Goal: Task Accomplishment & Management: Manage account settings

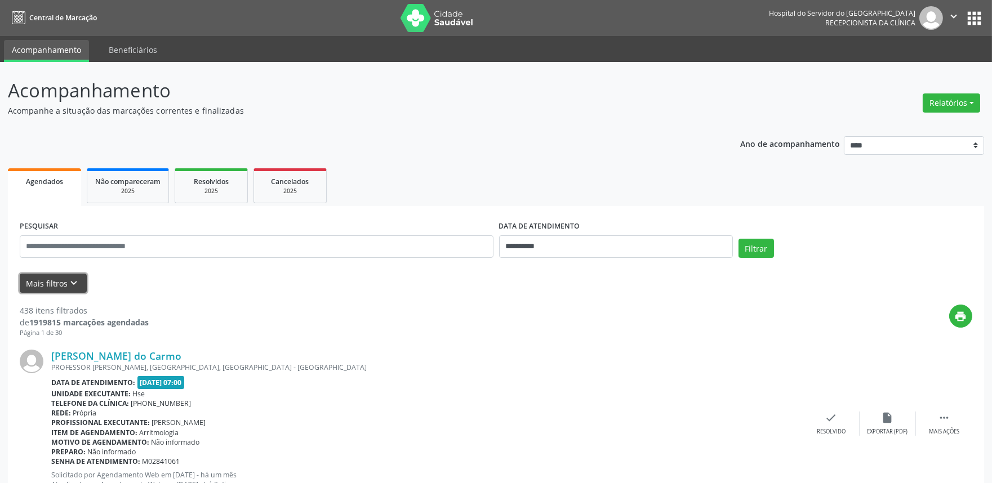
click at [56, 280] on button "Mais filtros keyboard_arrow_down" at bounding box center [53, 284] width 67 height 20
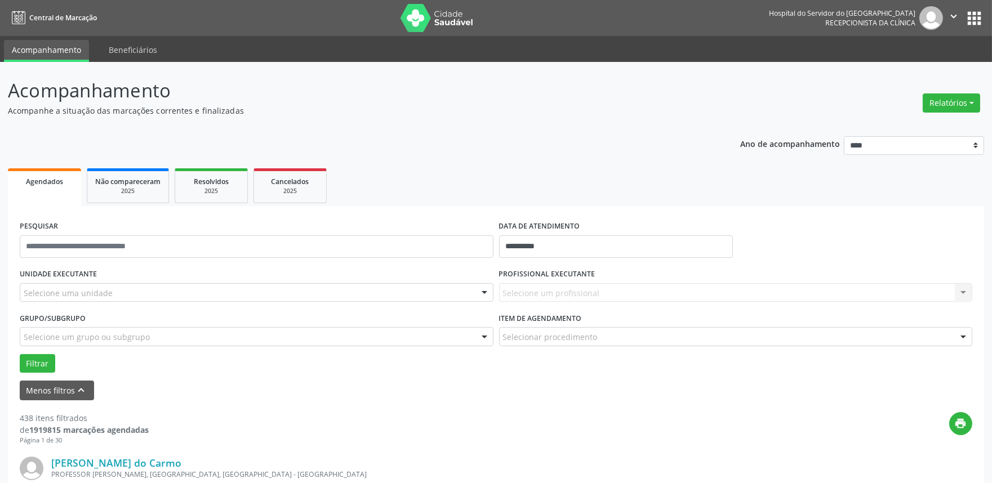
click at [149, 287] on div "Selecione uma unidade" at bounding box center [257, 292] width 474 height 19
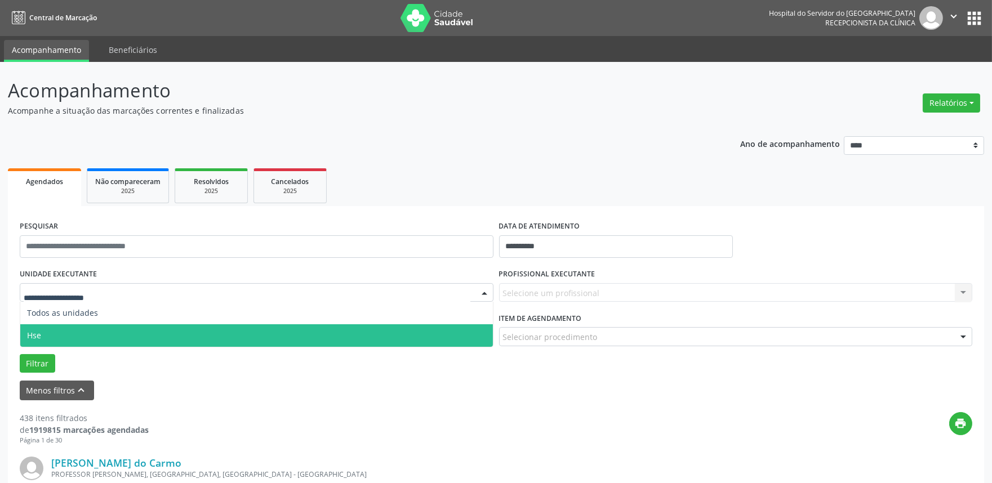
click at [130, 329] on span "Hse" at bounding box center [256, 335] width 472 height 23
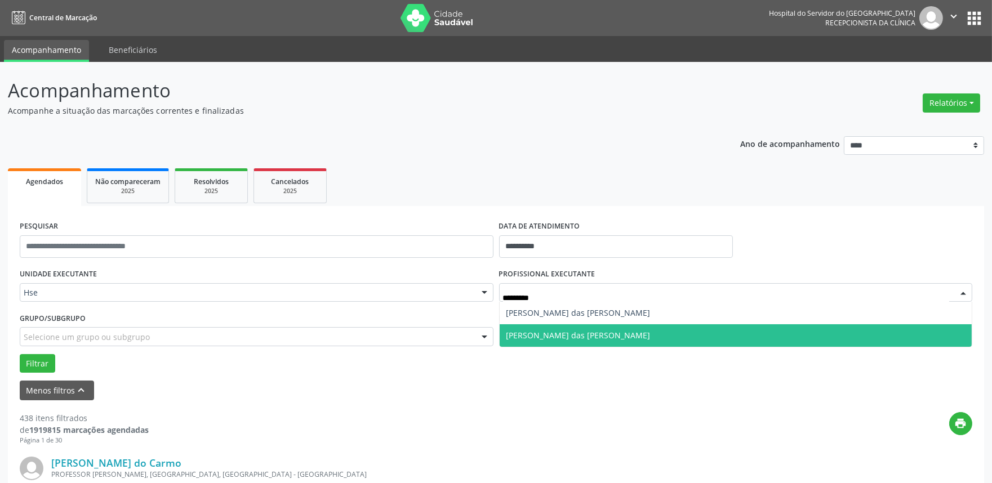
type input "********"
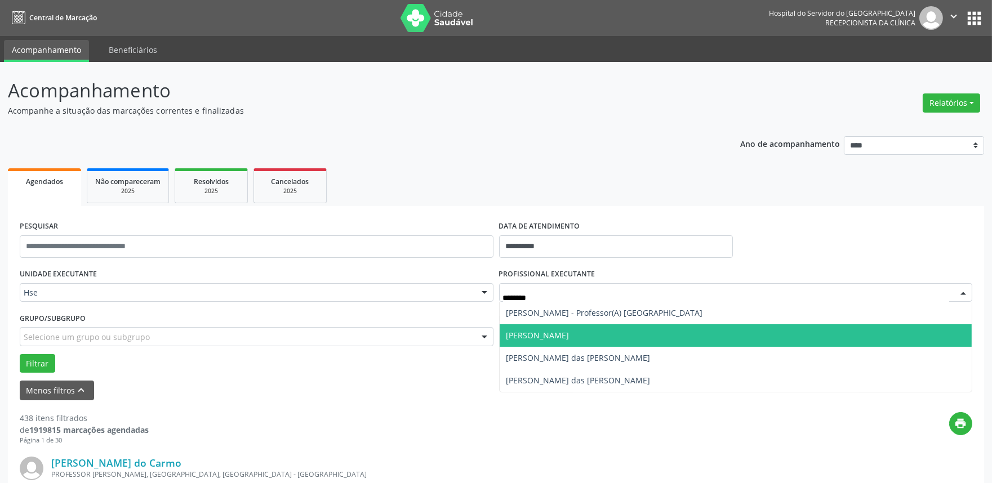
click at [710, 334] on span "[PERSON_NAME]" at bounding box center [735, 335] width 472 height 23
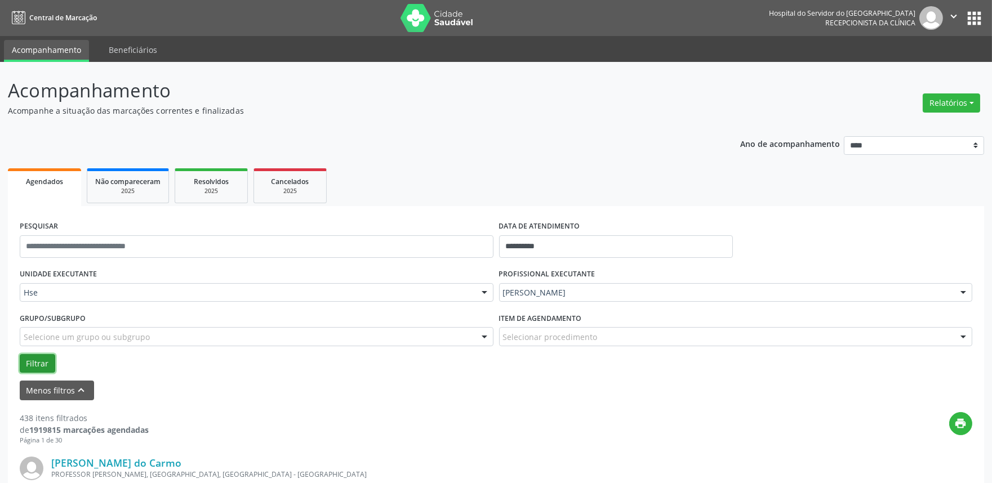
click at [40, 362] on button "Filtrar" at bounding box center [37, 363] width 35 height 19
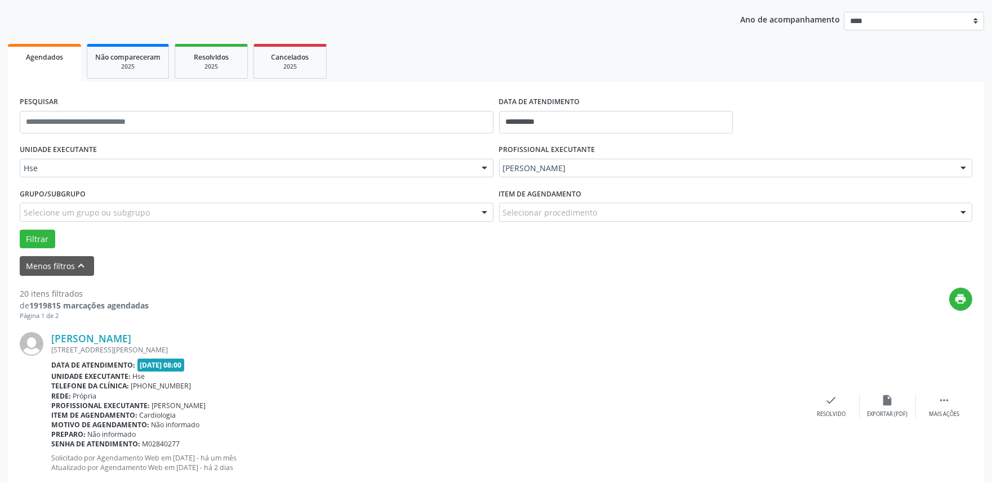
scroll to position [125, 0]
click at [959, 413] on div "Mais ações" at bounding box center [944, 414] width 30 height 8
click at [904, 404] on div "alarm_off Não compareceu" at bounding box center [887, 406] width 56 height 24
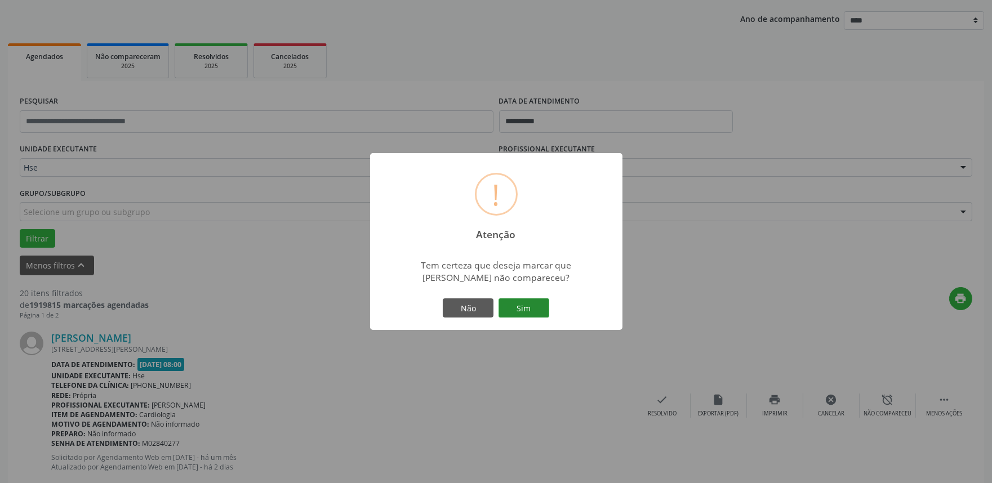
click at [546, 306] on button "Sim" at bounding box center [523, 307] width 51 height 19
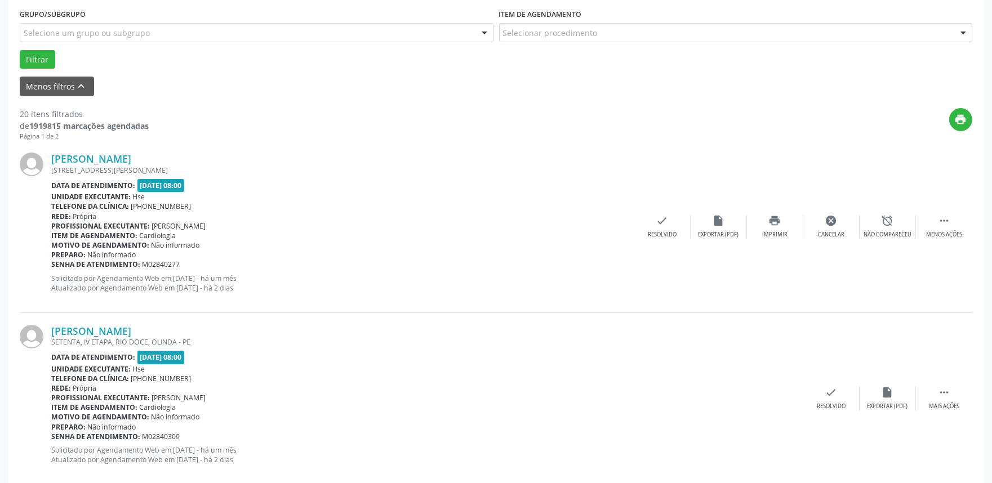
scroll to position [438, 0]
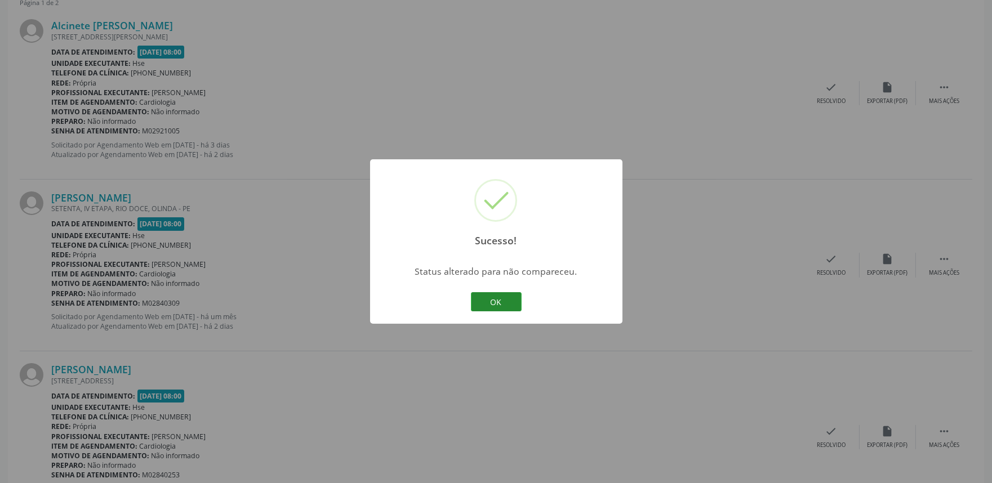
click at [492, 294] on button "OK" at bounding box center [496, 301] width 51 height 19
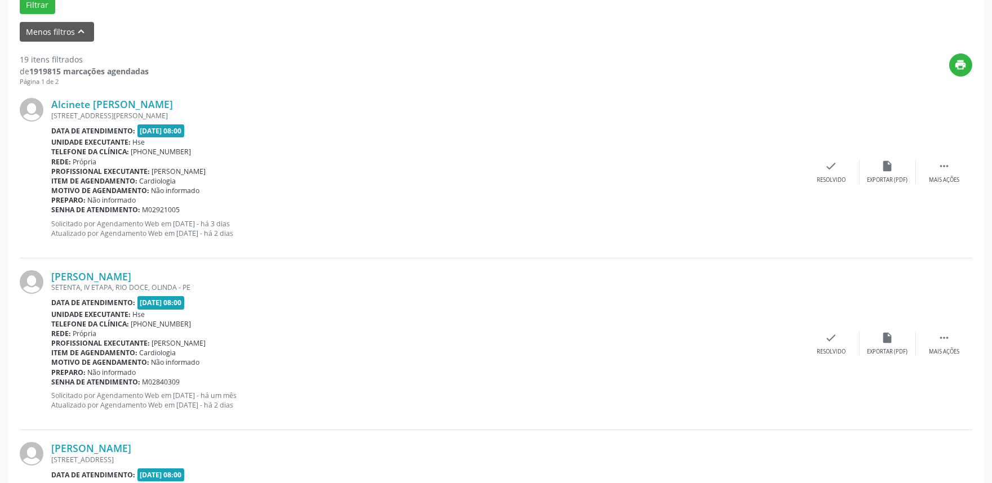
scroll to position [250, 0]
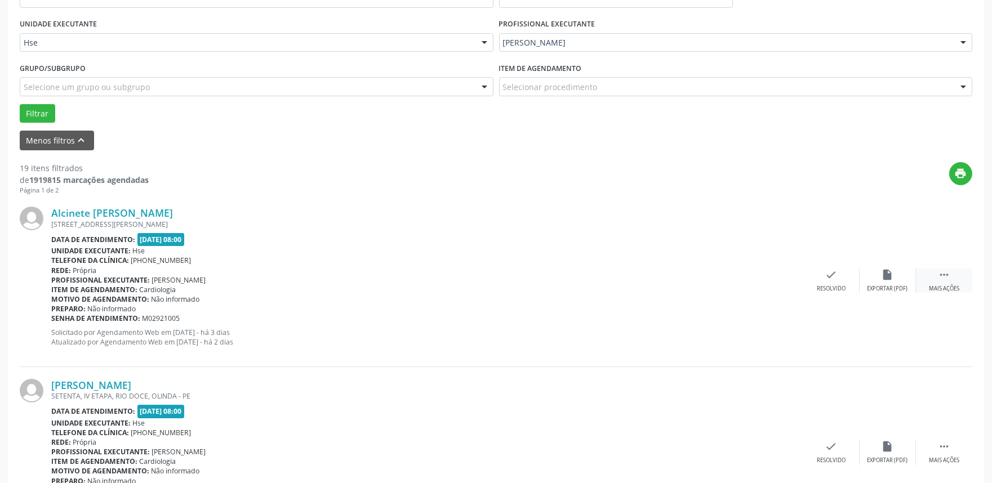
click at [945, 280] on div " Mais ações" at bounding box center [944, 281] width 56 height 24
click at [887, 288] on div "Não compareceu" at bounding box center [887, 289] width 48 height 8
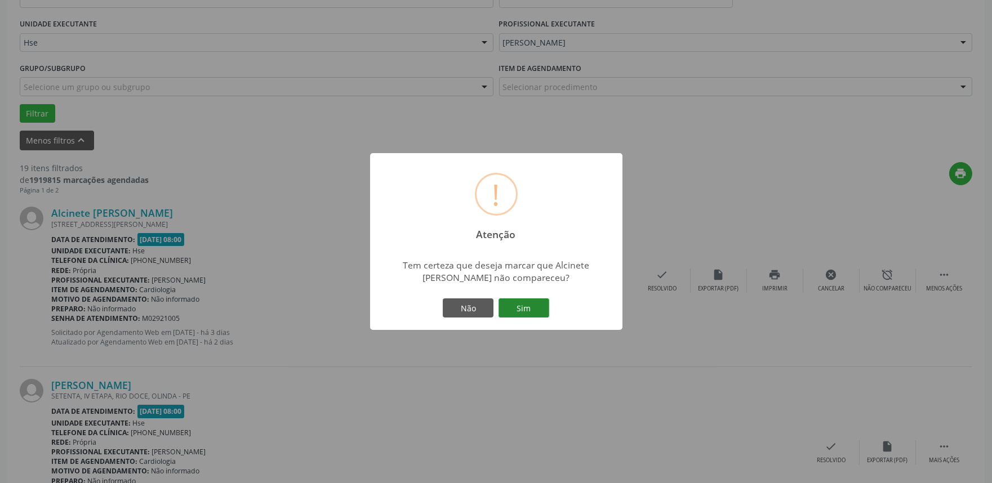
click at [525, 313] on button "Sim" at bounding box center [523, 307] width 51 height 19
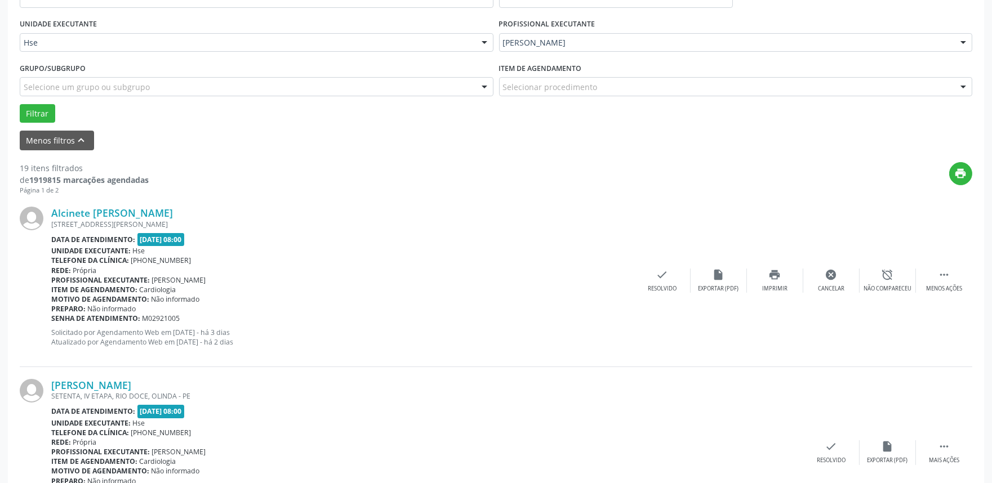
scroll to position [7, 0]
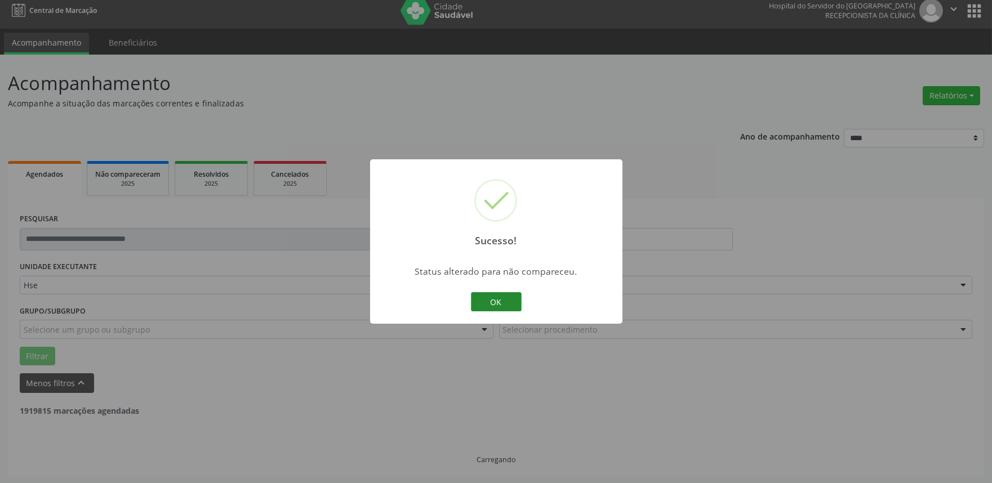
click at [497, 294] on button "OK" at bounding box center [496, 301] width 51 height 19
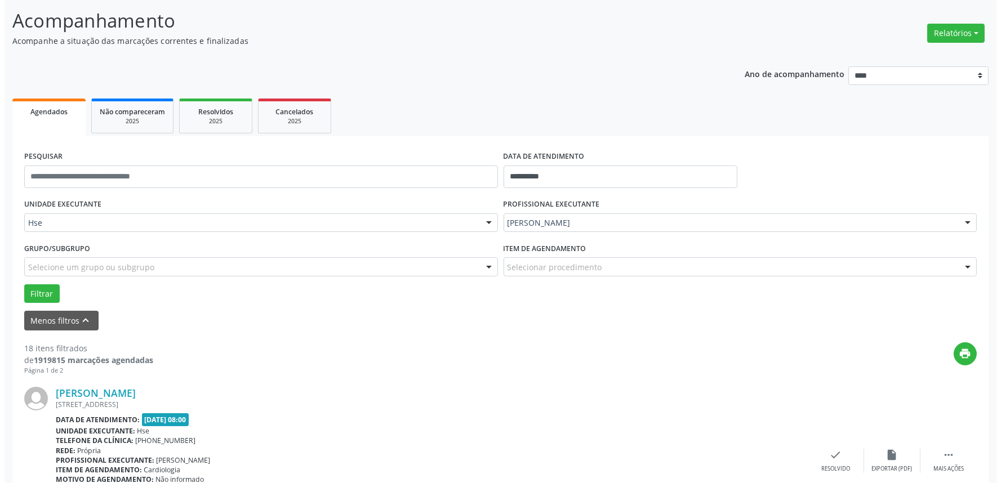
scroll to position [132, 0]
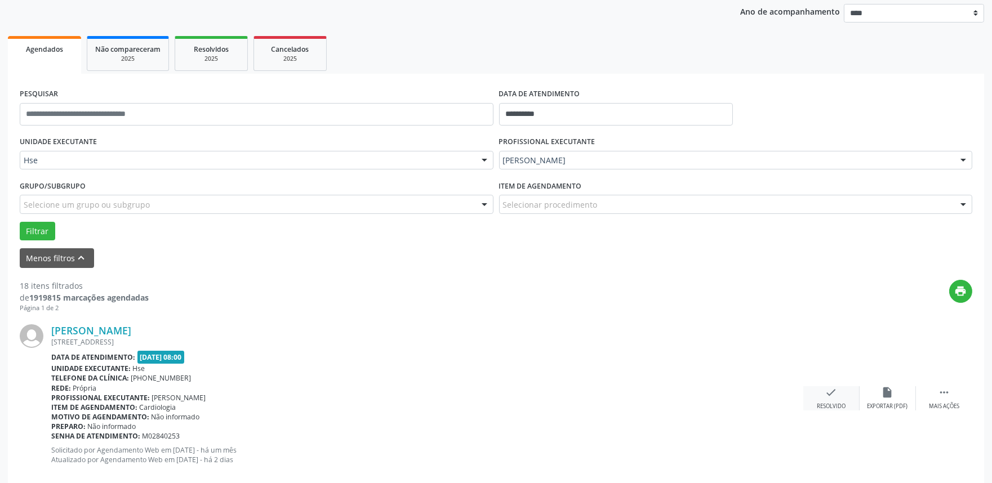
click at [831, 401] on div "check Resolvido" at bounding box center [831, 398] width 56 height 24
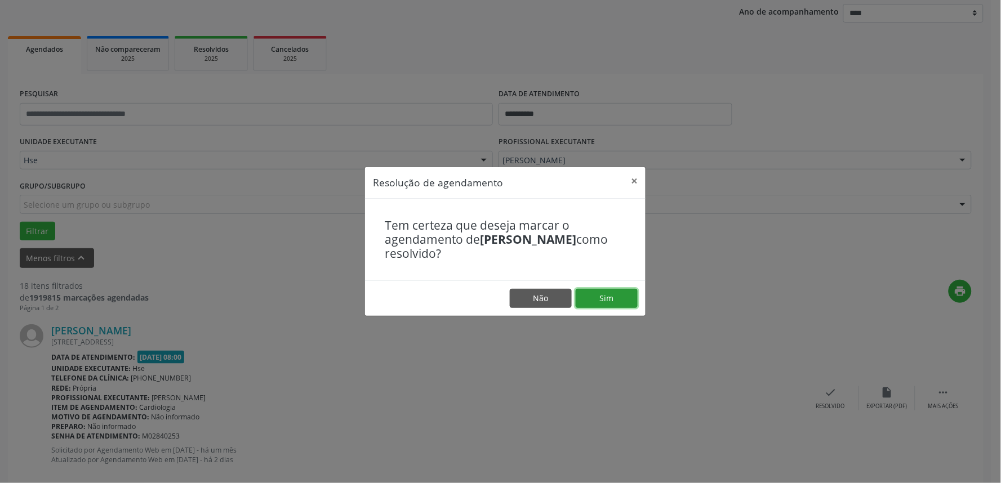
click at [623, 307] on button "Sim" at bounding box center [607, 298] width 62 height 19
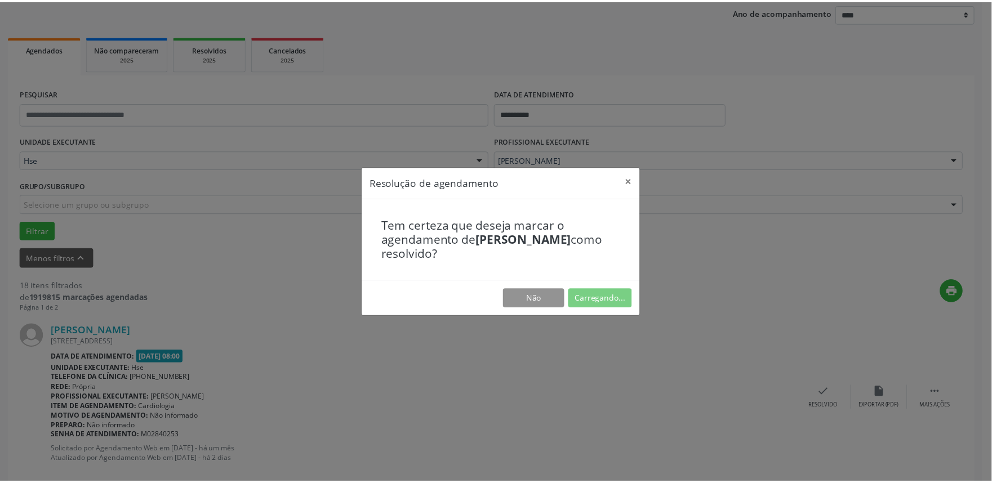
scroll to position [0, 0]
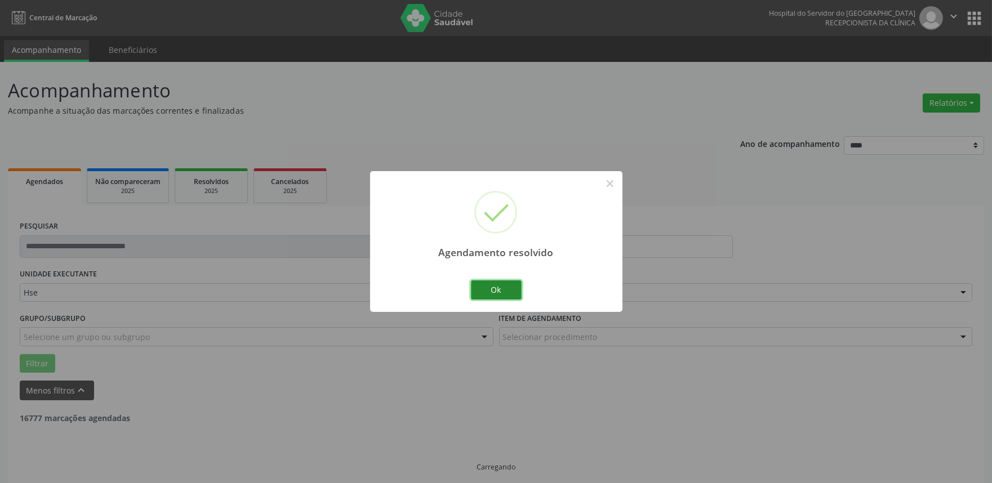
click at [489, 284] on button "Ok" at bounding box center [496, 289] width 51 height 19
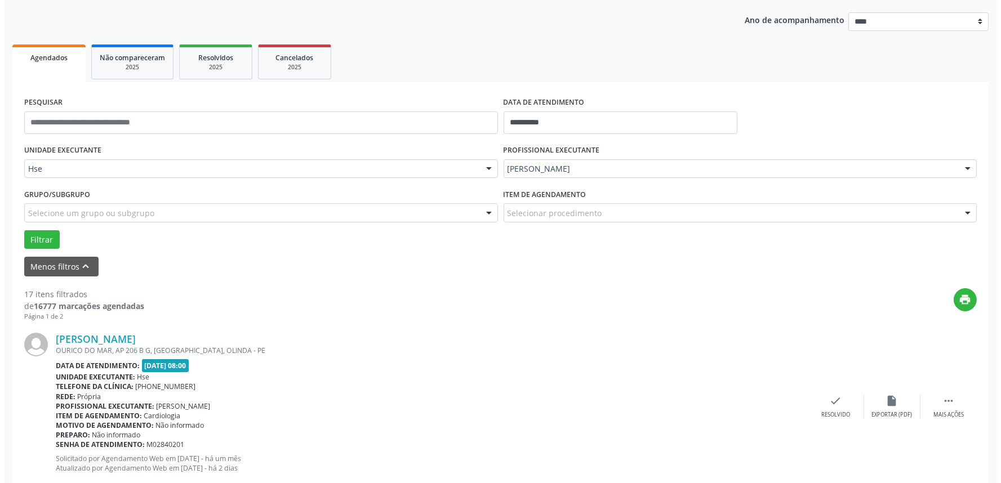
scroll to position [125, 0]
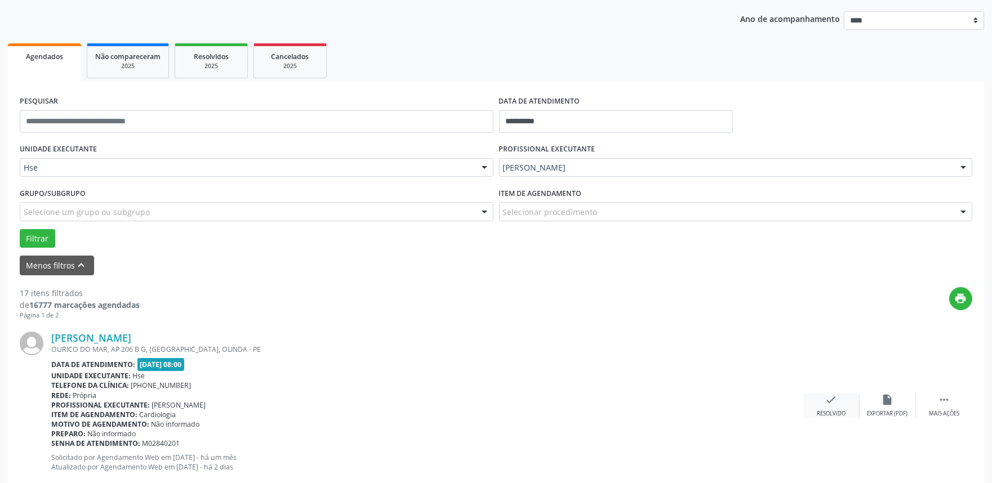
click at [836, 404] on icon "check" at bounding box center [831, 400] width 12 height 12
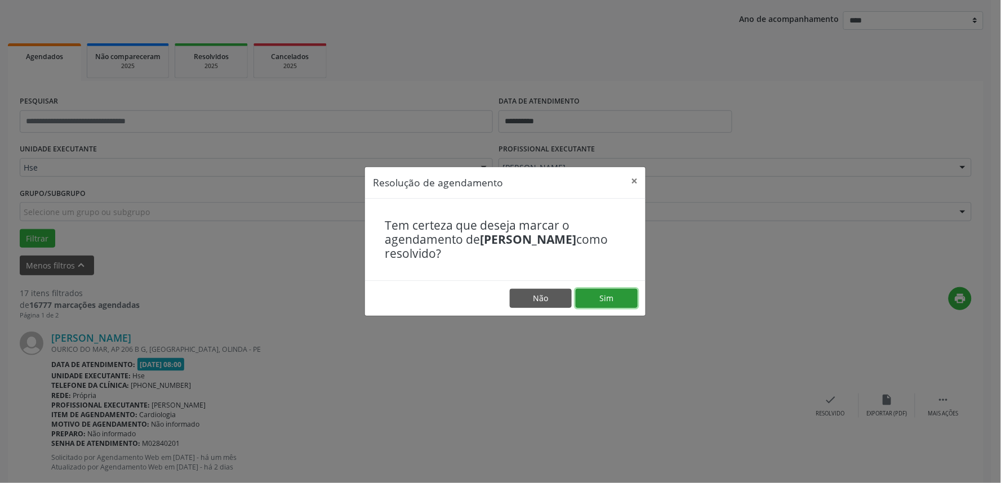
click at [612, 299] on button "Sim" at bounding box center [607, 298] width 62 height 19
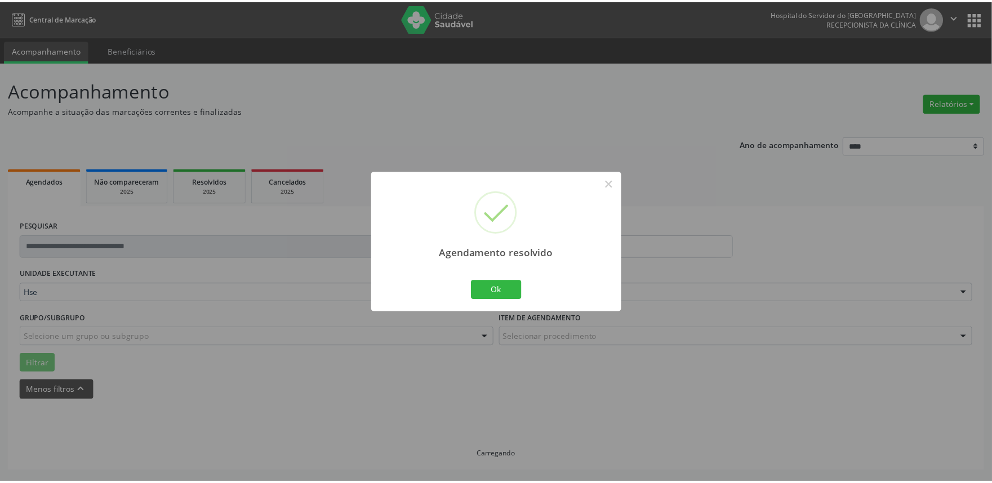
scroll to position [0, 0]
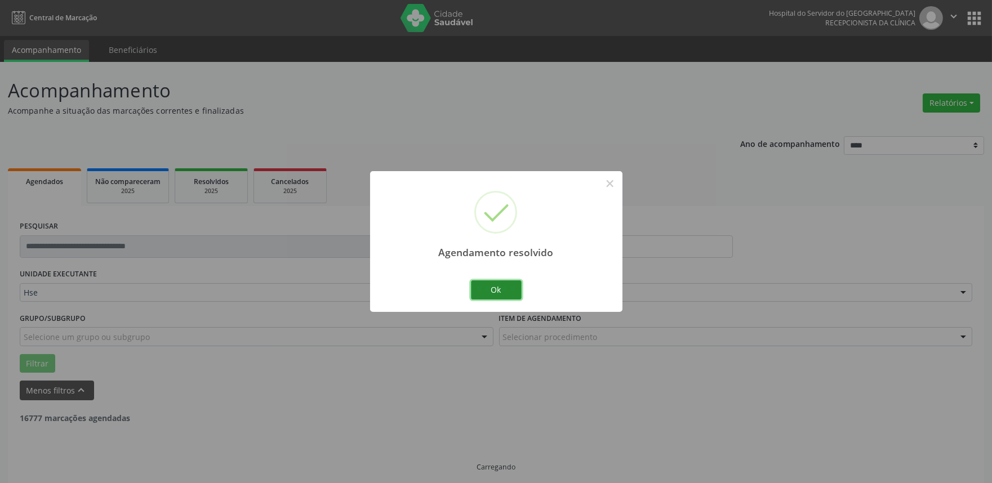
click at [496, 295] on button "Ok" at bounding box center [496, 289] width 51 height 19
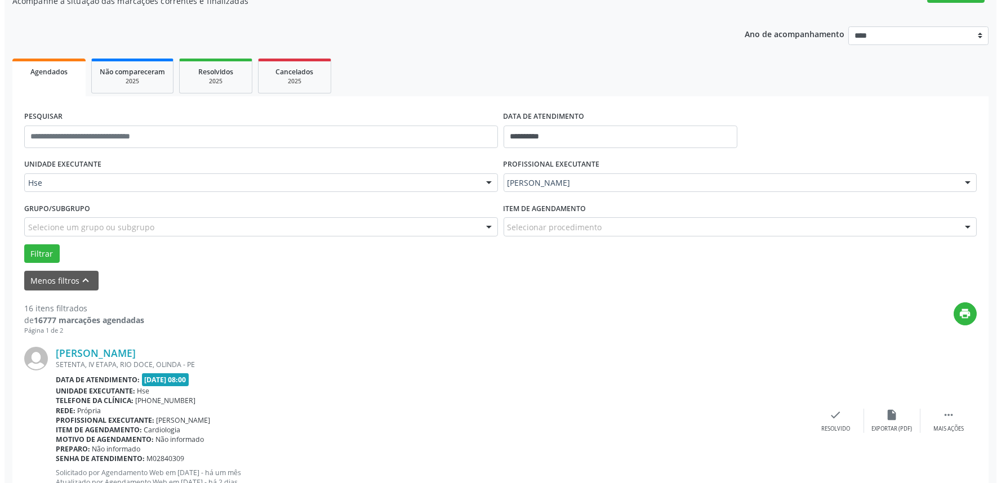
scroll to position [132, 0]
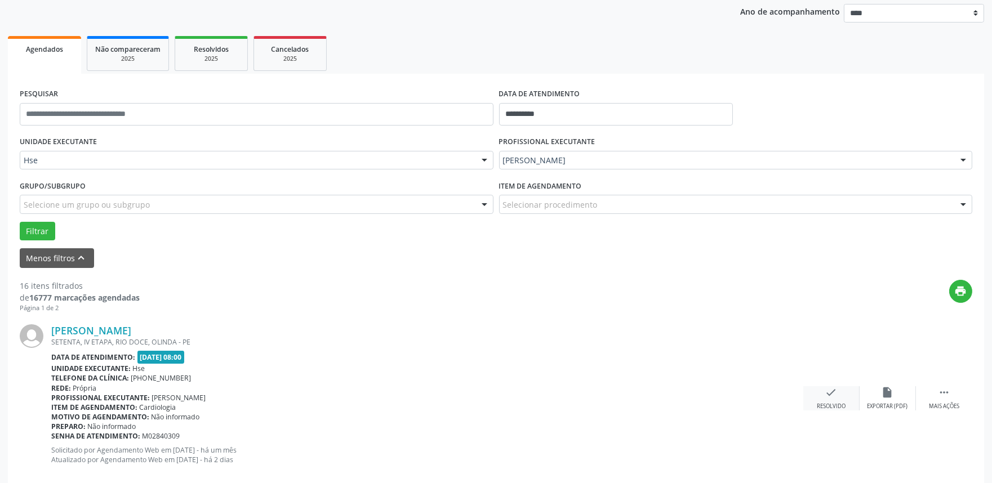
click at [829, 399] on div "check Resolvido" at bounding box center [831, 398] width 56 height 24
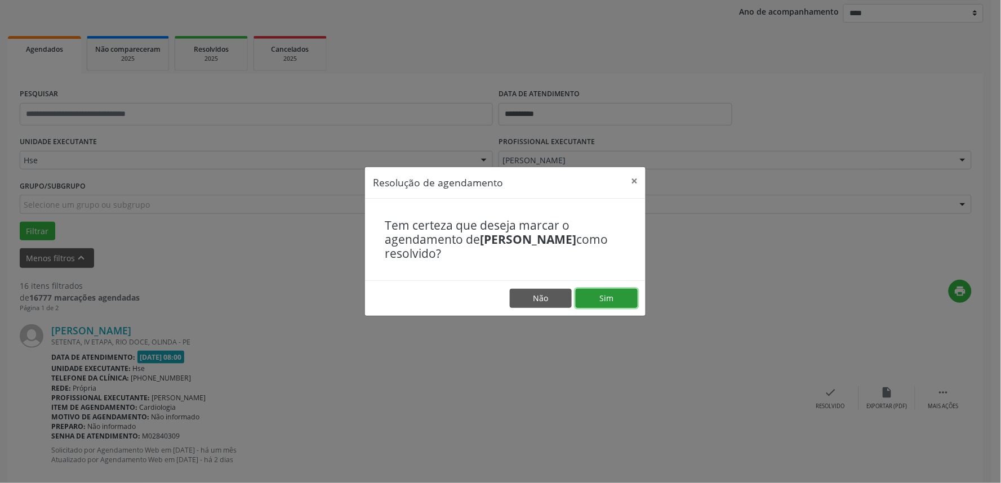
click at [613, 295] on button "Sim" at bounding box center [607, 298] width 62 height 19
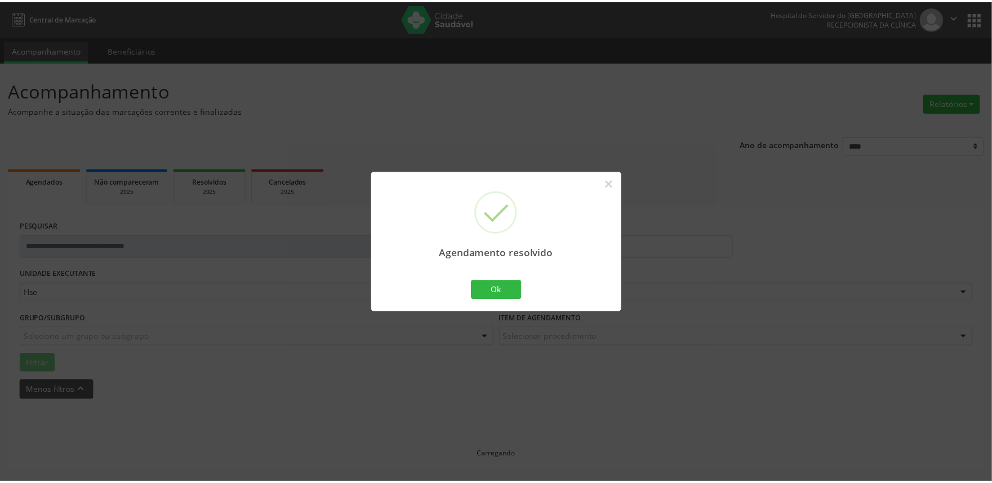
scroll to position [0, 0]
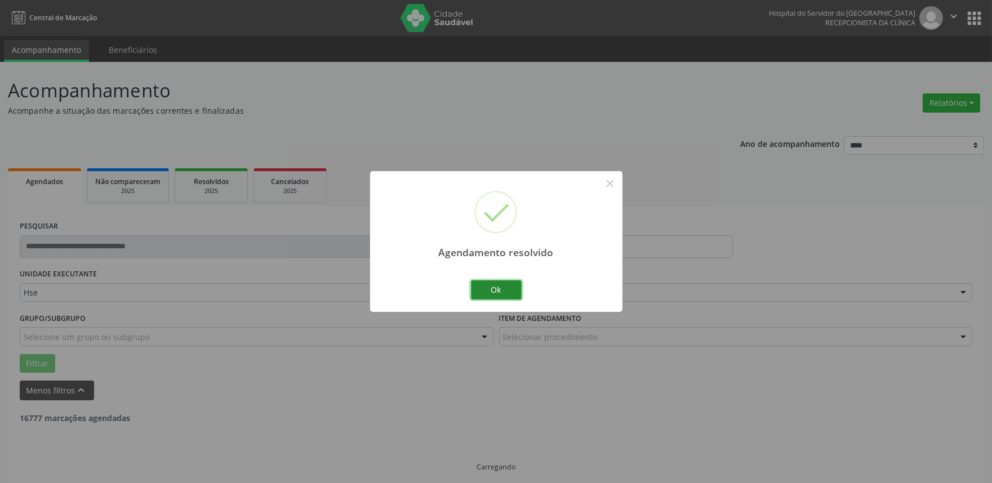
click at [504, 289] on button "Ok" at bounding box center [496, 289] width 51 height 19
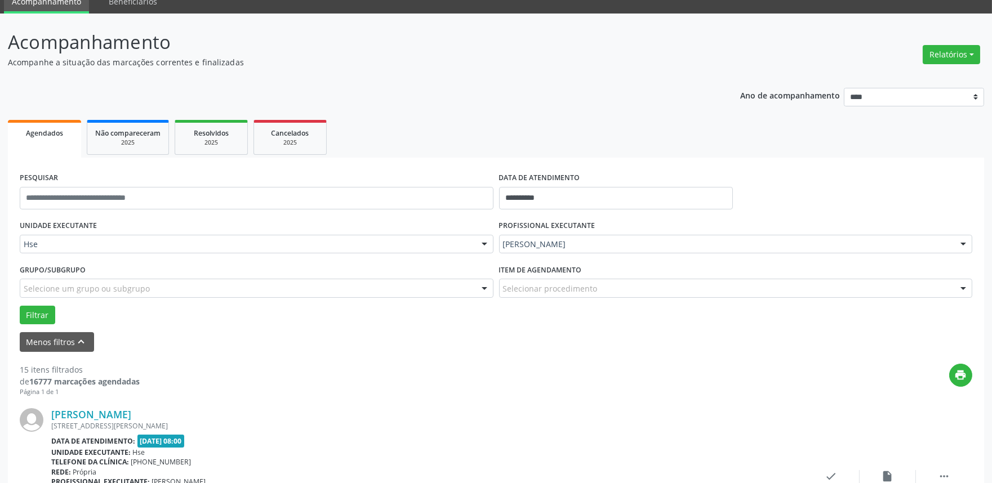
scroll to position [188, 0]
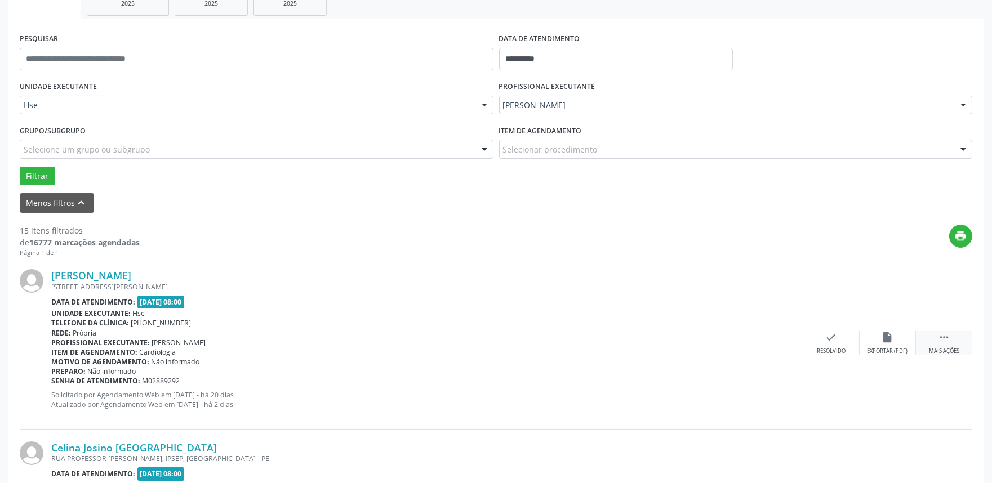
click at [948, 334] on icon "" at bounding box center [944, 337] width 12 height 12
click at [892, 338] on icon "alarm_off" at bounding box center [887, 337] width 12 height 12
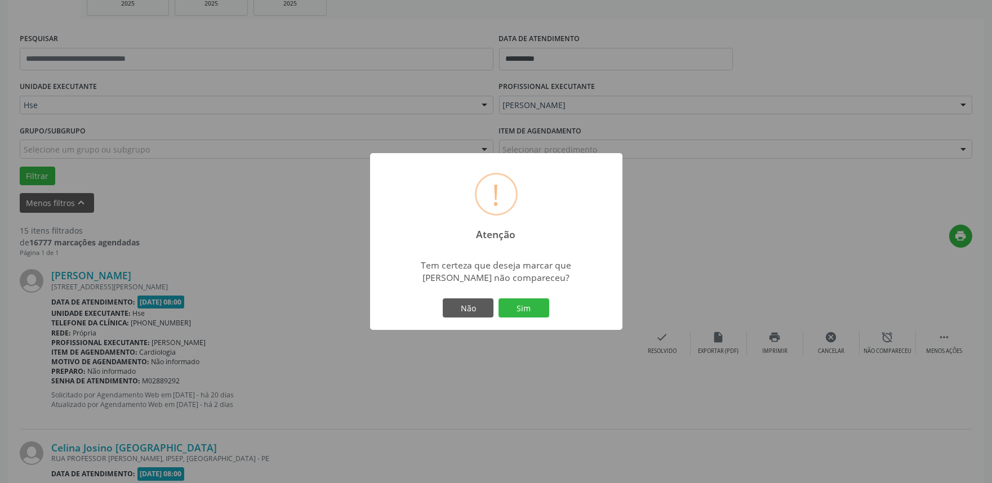
click at [549, 311] on div "Não Sim" at bounding box center [495, 308] width 111 height 24
click at [548, 311] on button "Sim" at bounding box center [523, 307] width 51 height 19
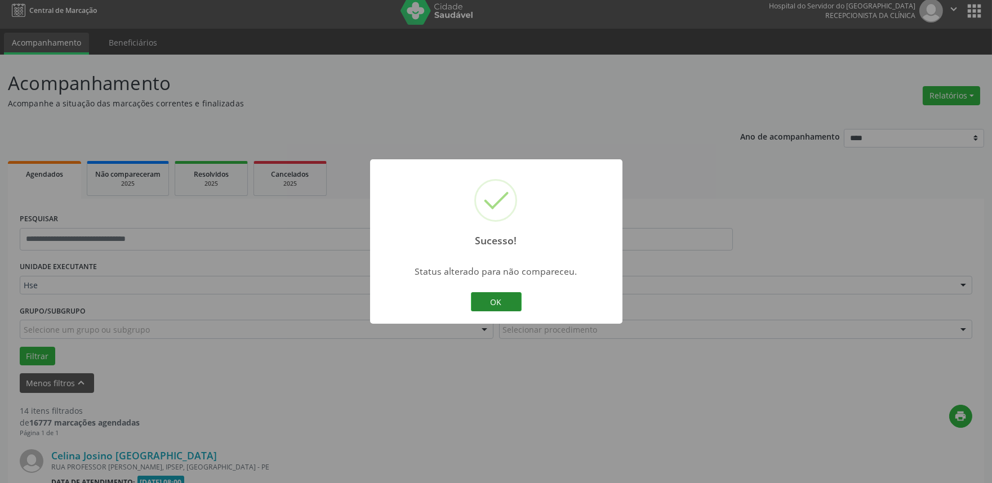
click at [500, 307] on button "OK" at bounding box center [496, 301] width 51 height 19
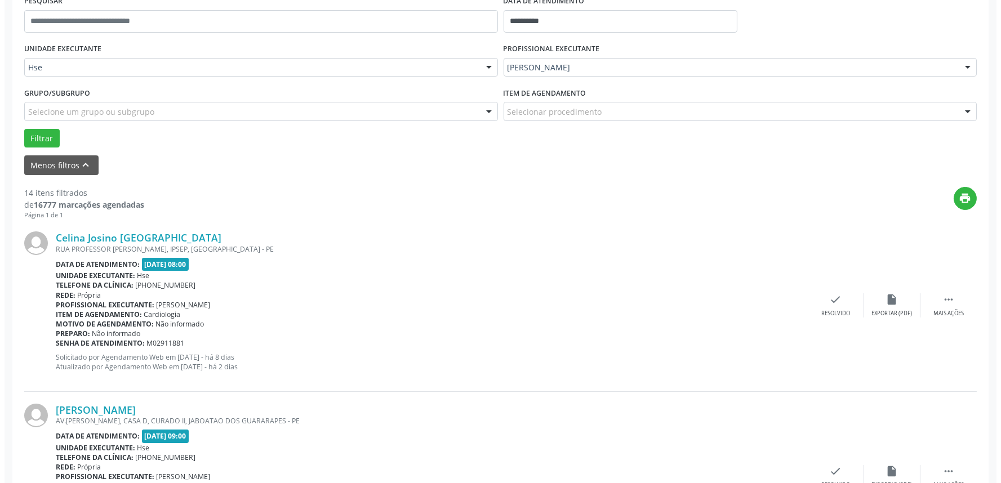
scroll to position [313, 0]
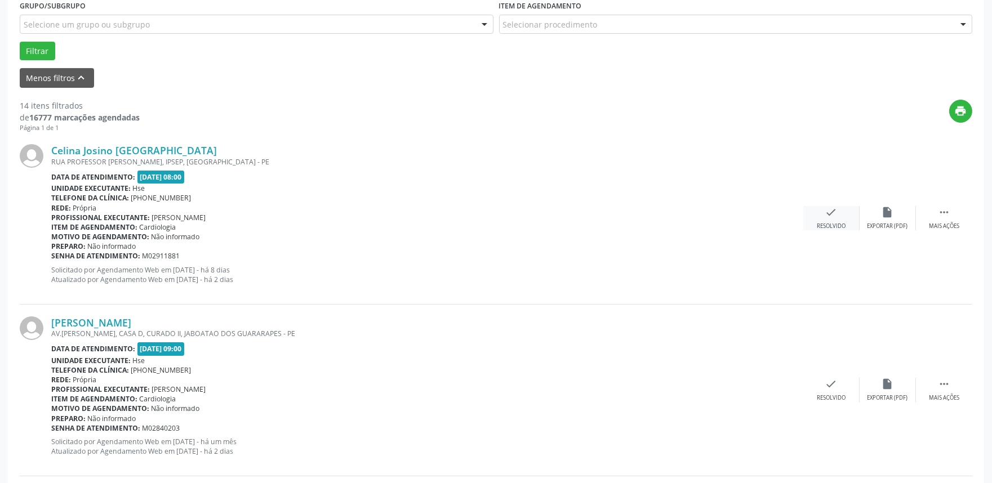
click at [833, 222] on div "Resolvido" at bounding box center [831, 226] width 29 height 8
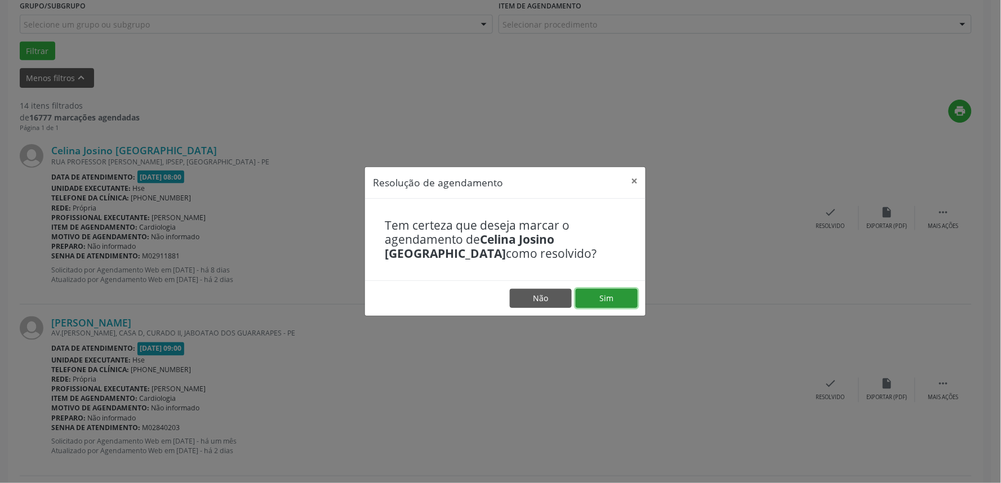
click at [590, 295] on button "Sim" at bounding box center [607, 298] width 62 height 19
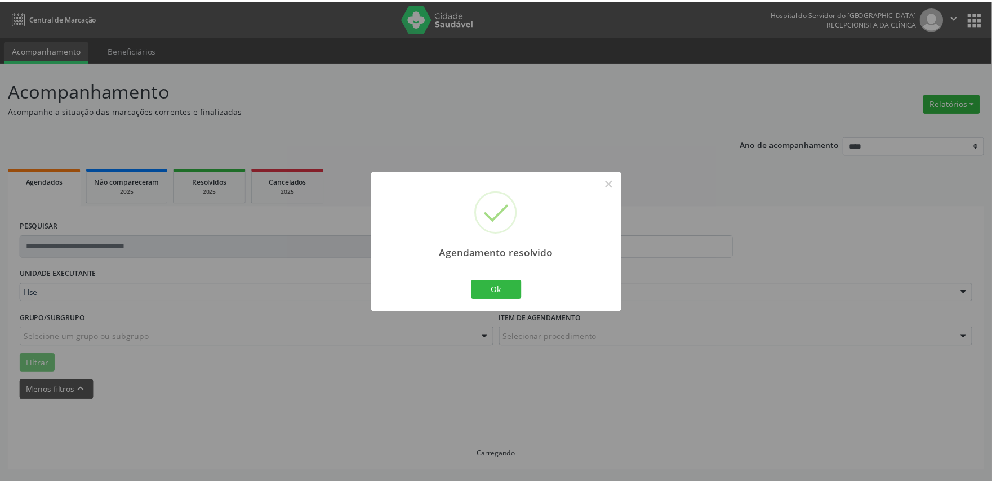
scroll to position [0, 0]
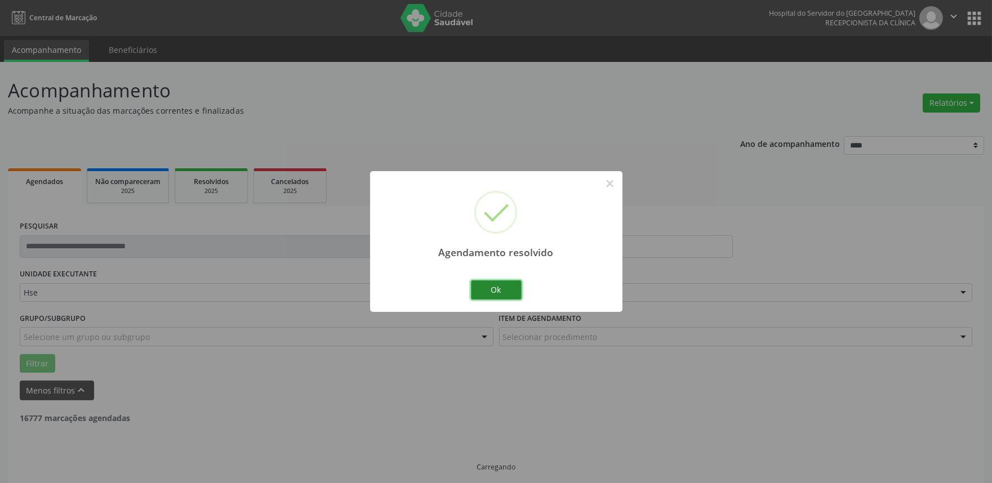
click at [507, 284] on button "Ok" at bounding box center [496, 289] width 51 height 19
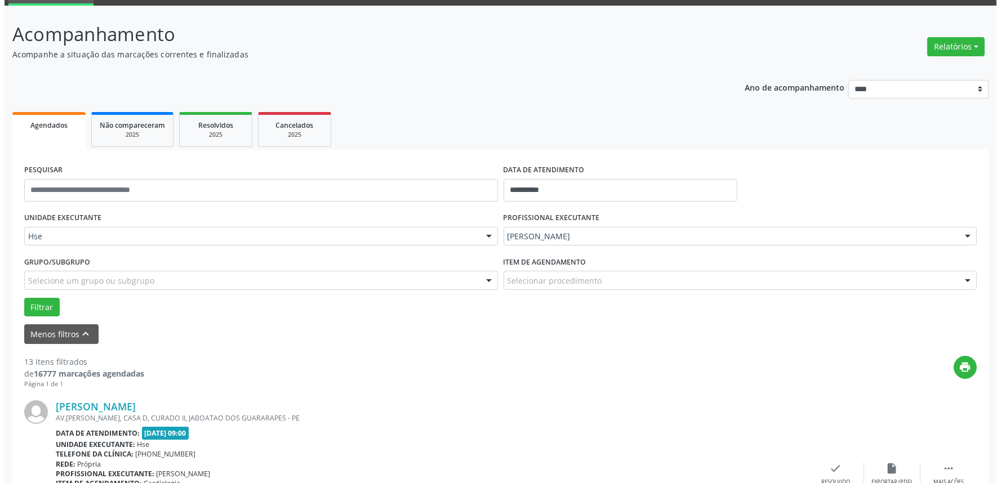
scroll to position [188, 0]
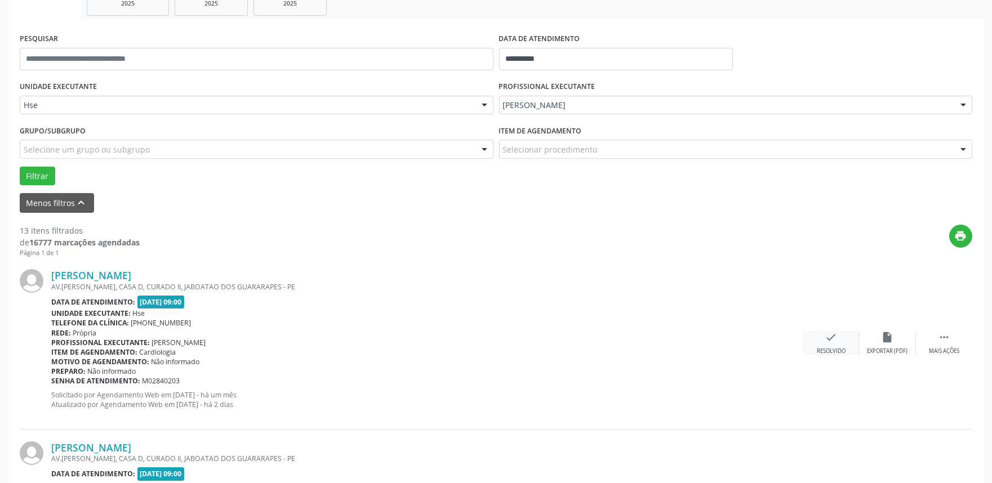
click at [836, 342] on icon "check" at bounding box center [831, 337] width 12 height 12
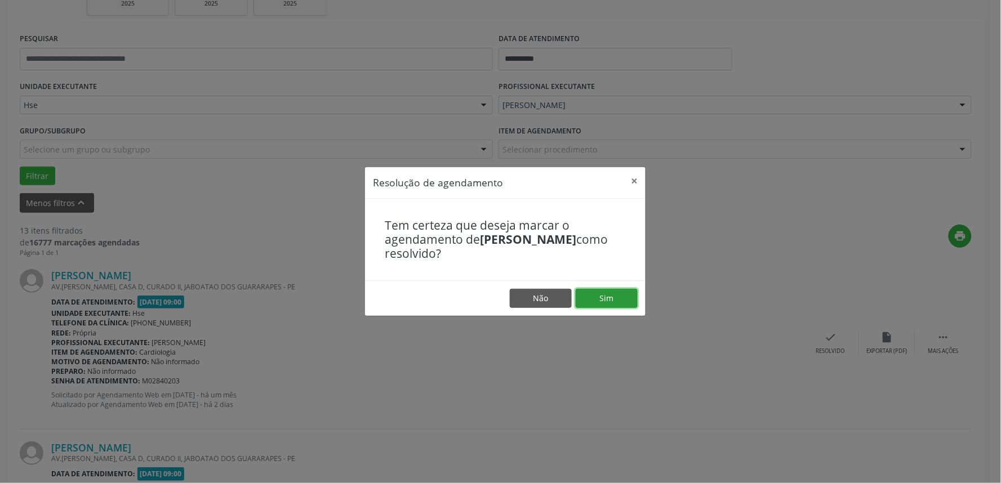
click at [617, 290] on button "Sim" at bounding box center [607, 298] width 62 height 19
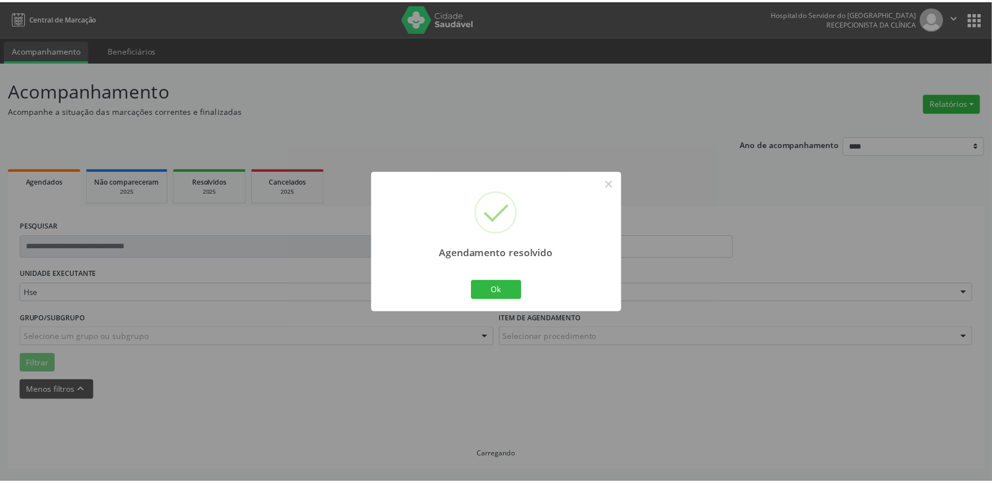
scroll to position [0, 0]
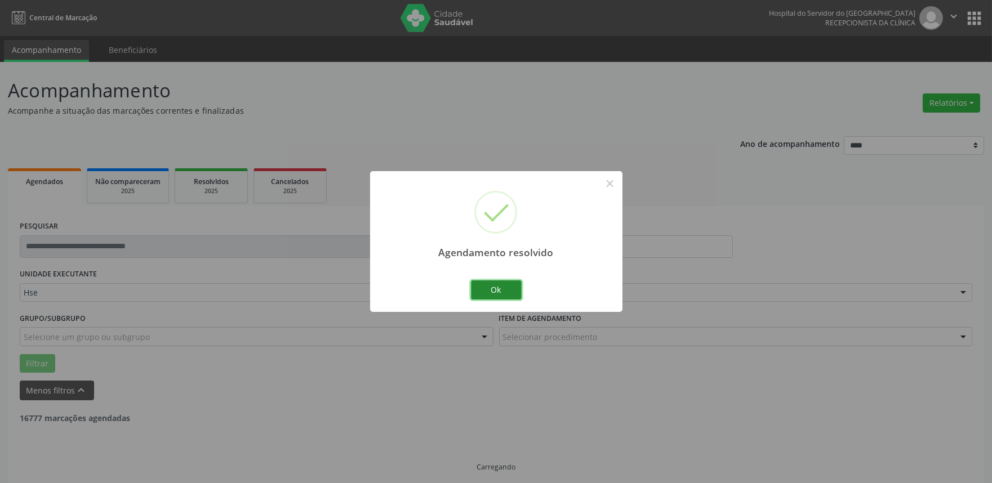
click at [516, 286] on button "Ok" at bounding box center [496, 289] width 51 height 19
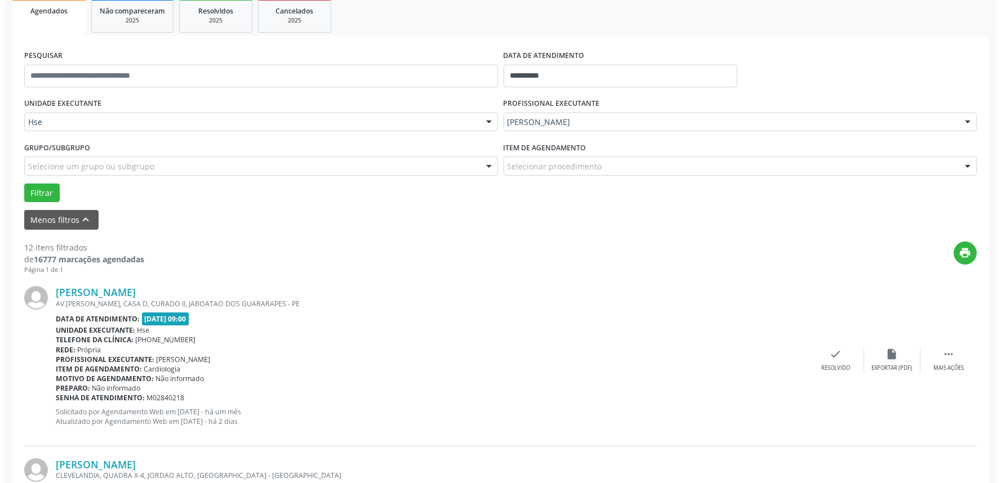
scroll to position [188, 0]
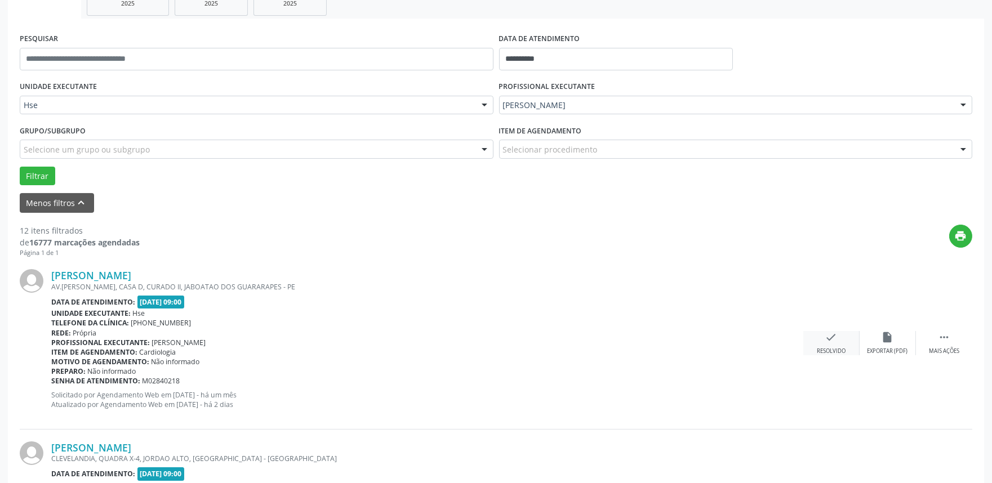
click at [840, 338] on div "check Resolvido" at bounding box center [831, 343] width 56 height 24
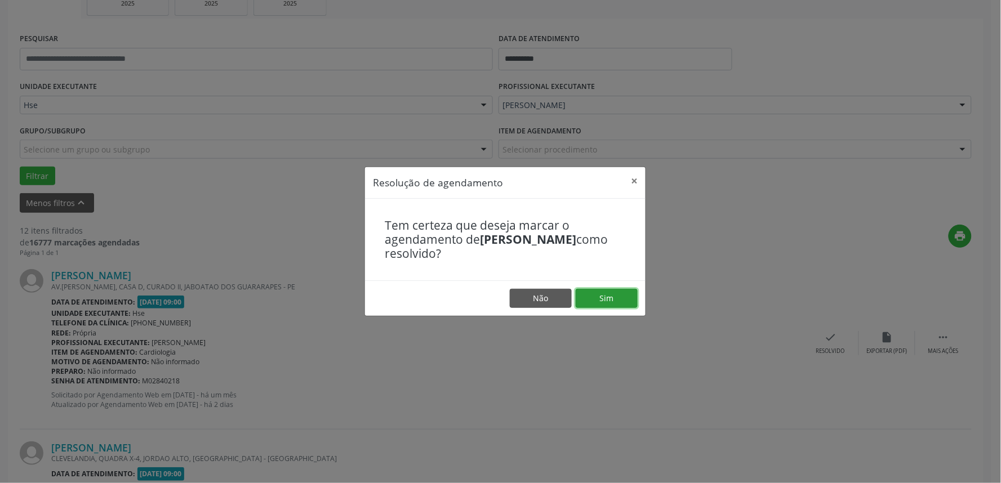
click at [612, 299] on button "Sim" at bounding box center [607, 298] width 62 height 19
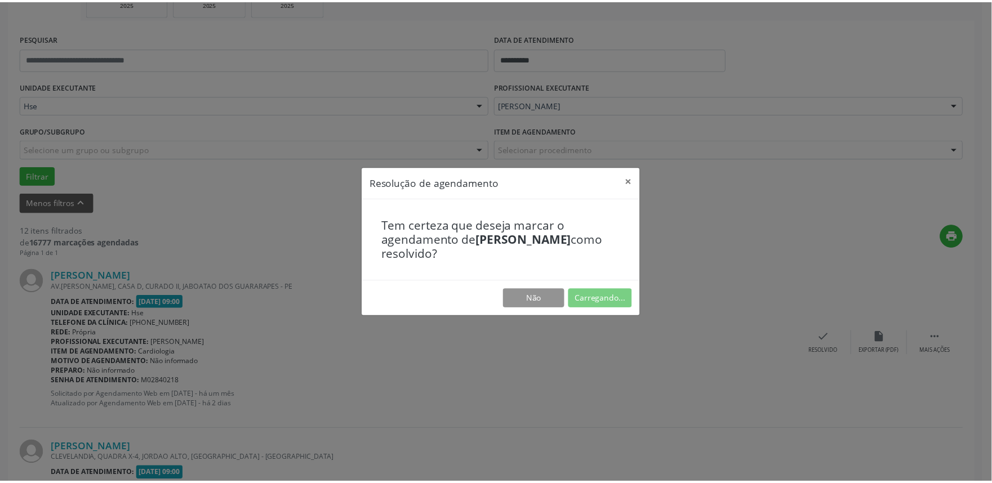
scroll to position [0, 0]
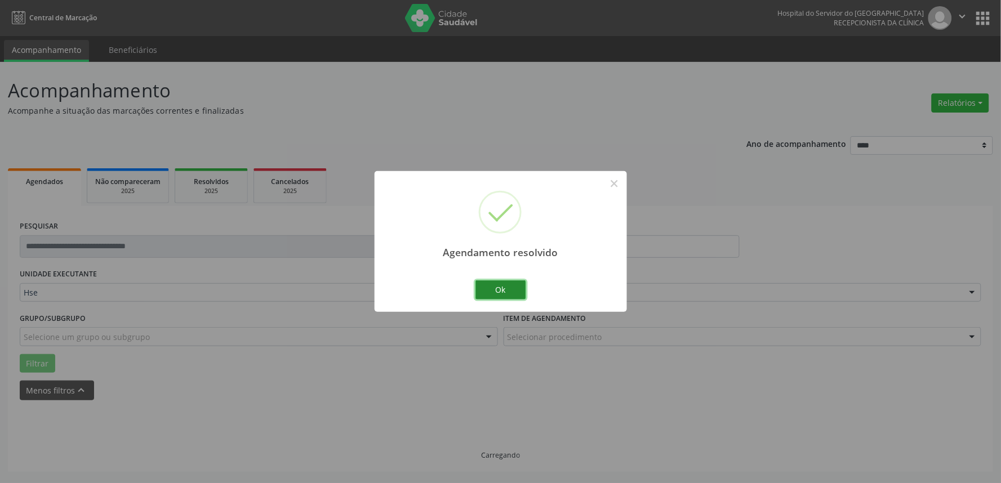
click at [507, 293] on button "Ok" at bounding box center [500, 289] width 51 height 19
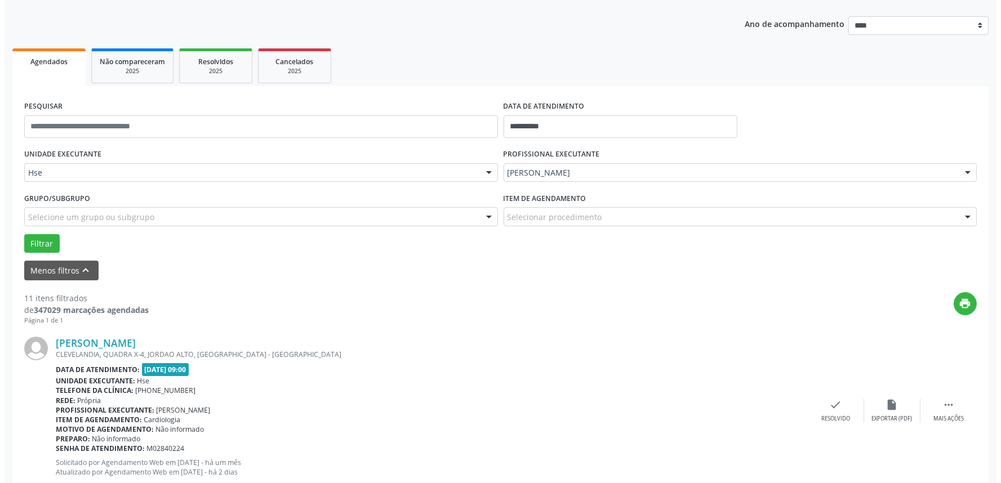
scroll to position [125, 0]
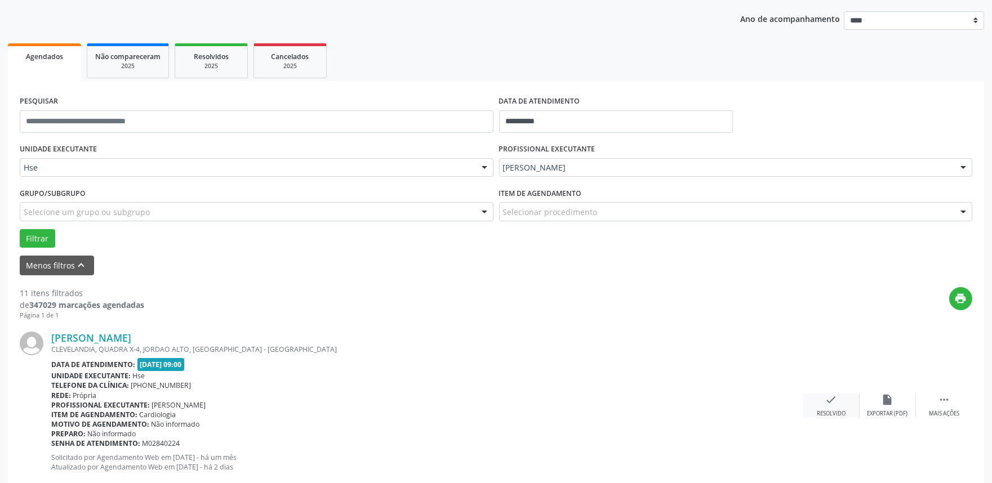
click at [828, 403] on icon "check" at bounding box center [831, 400] width 12 height 12
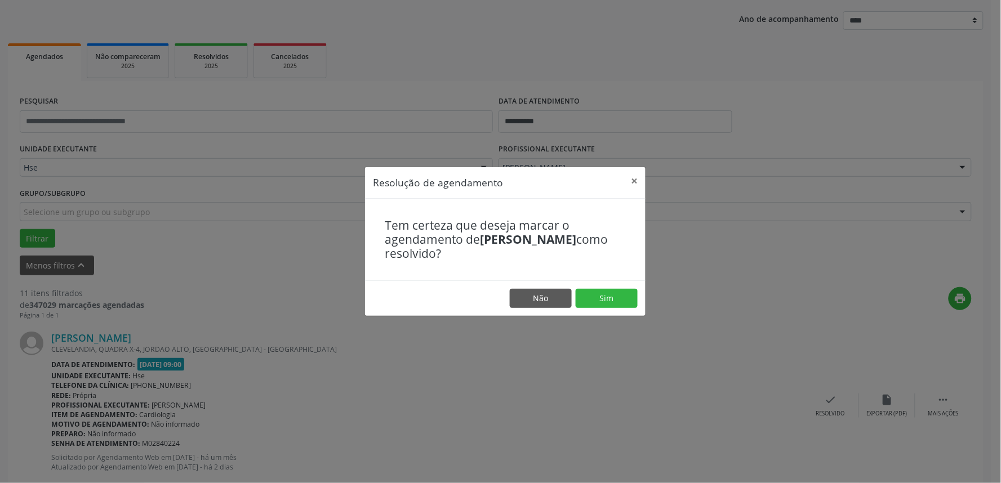
click at [610, 309] on footer "Não Sim" at bounding box center [505, 297] width 280 height 35
click at [614, 303] on button "Sim" at bounding box center [607, 298] width 62 height 19
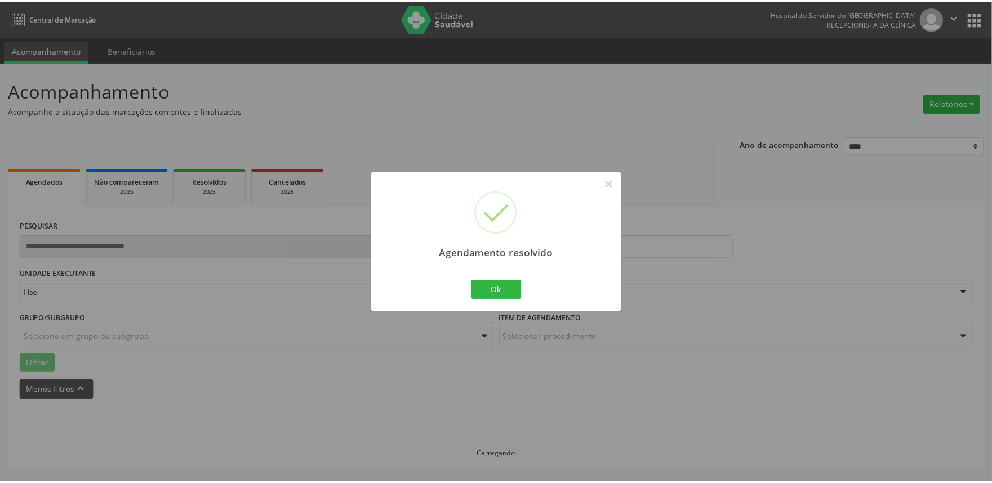
scroll to position [0, 0]
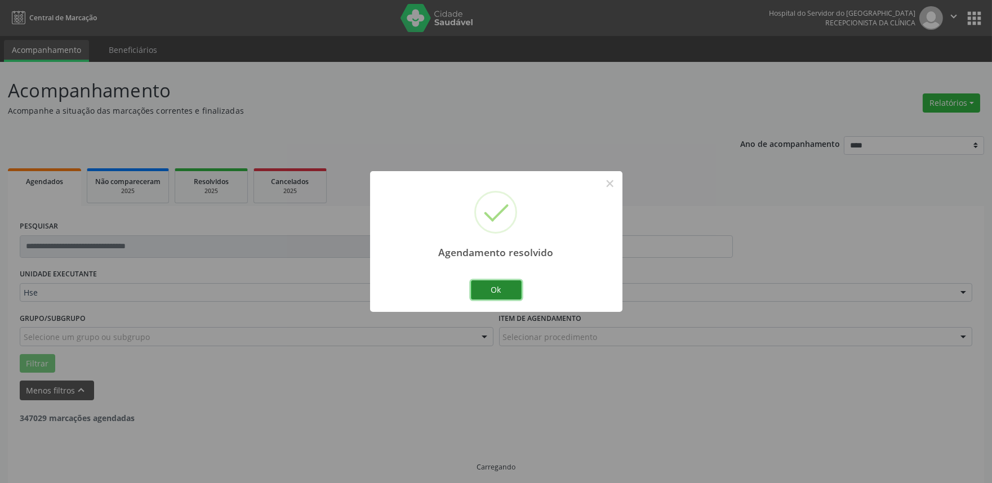
click at [498, 291] on button "Ok" at bounding box center [496, 289] width 51 height 19
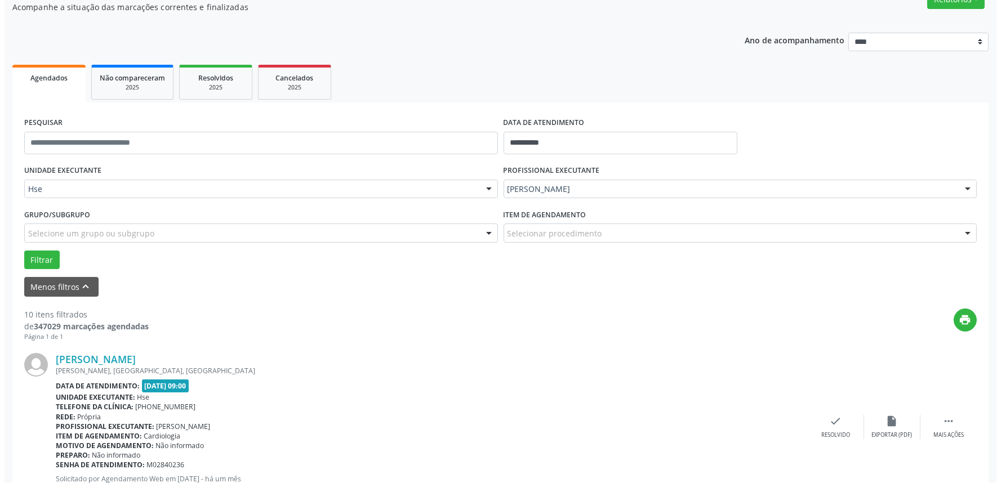
scroll to position [125, 0]
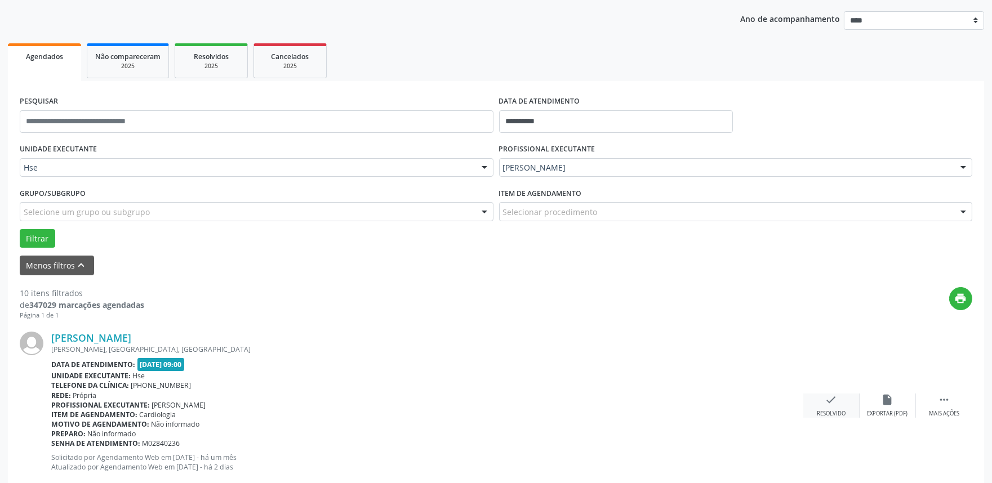
click at [823, 404] on div "check Resolvido" at bounding box center [831, 406] width 56 height 24
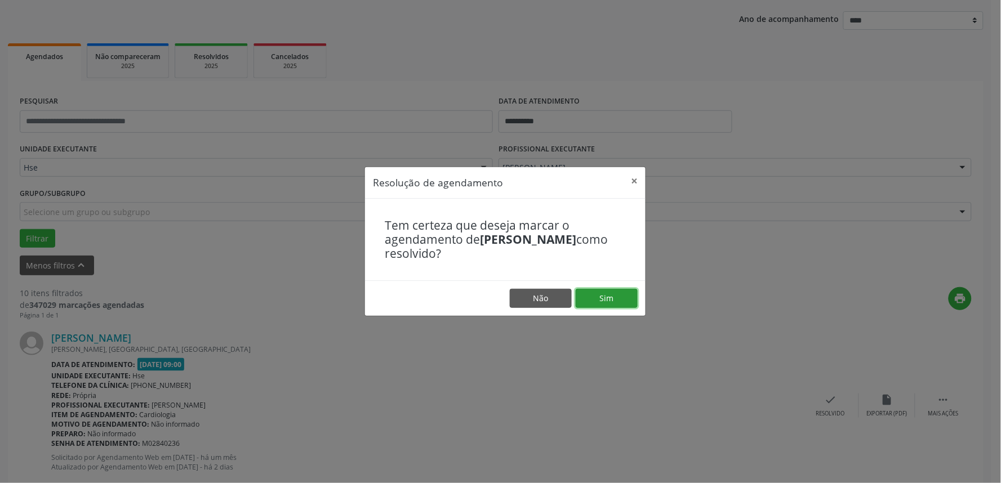
click at [604, 303] on button "Sim" at bounding box center [607, 298] width 62 height 19
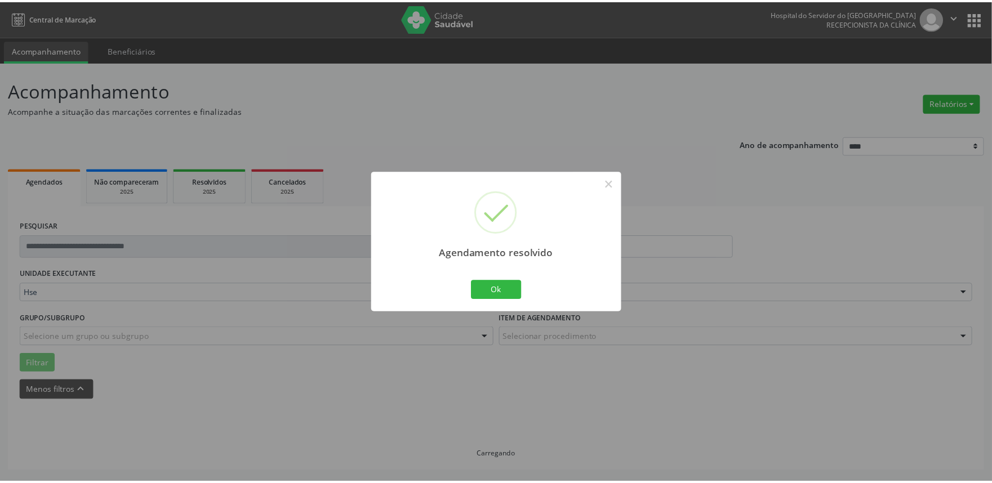
scroll to position [0, 0]
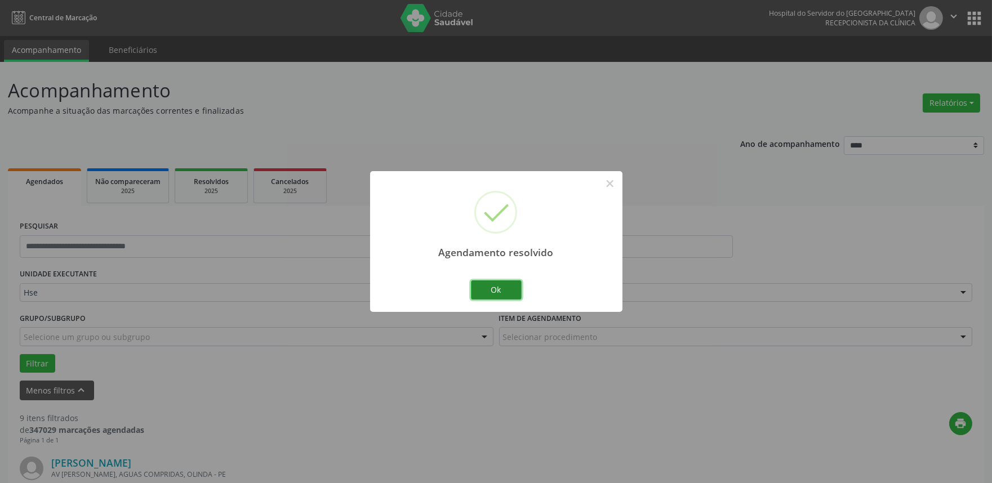
click at [491, 293] on button "Ok" at bounding box center [496, 289] width 51 height 19
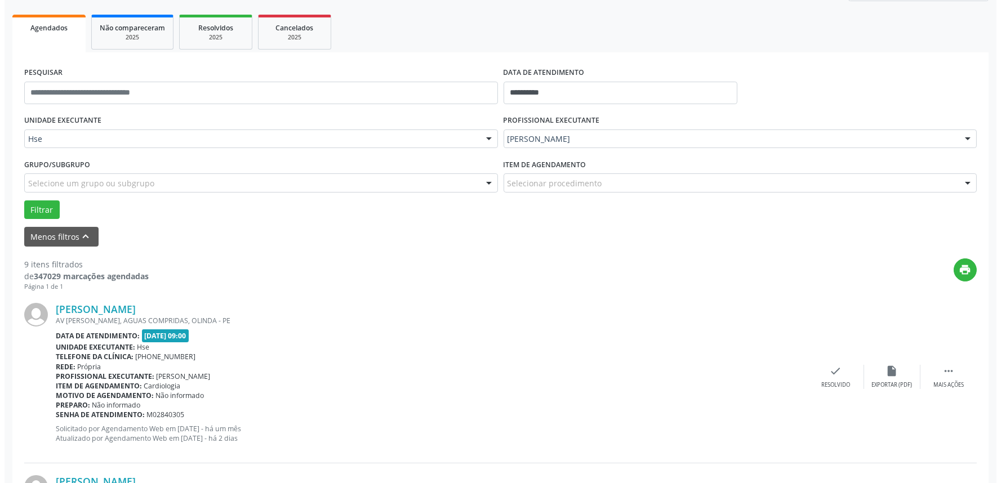
scroll to position [188, 0]
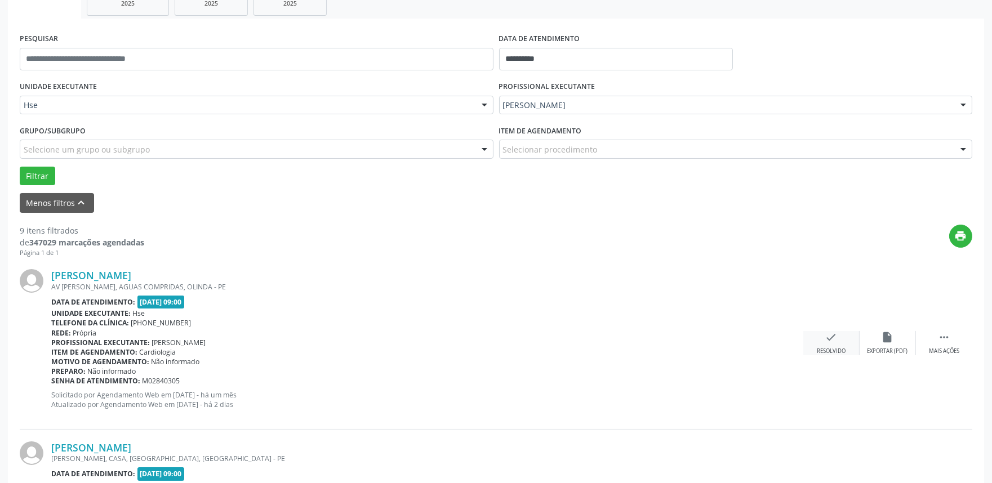
click at [827, 345] on div "check Resolvido" at bounding box center [831, 343] width 56 height 24
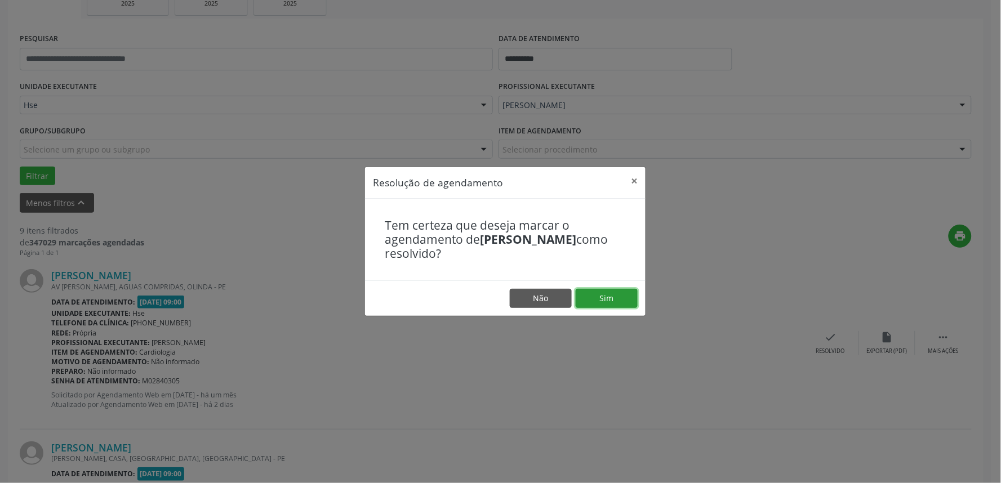
click at [604, 302] on button "Sim" at bounding box center [607, 298] width 62 height 19
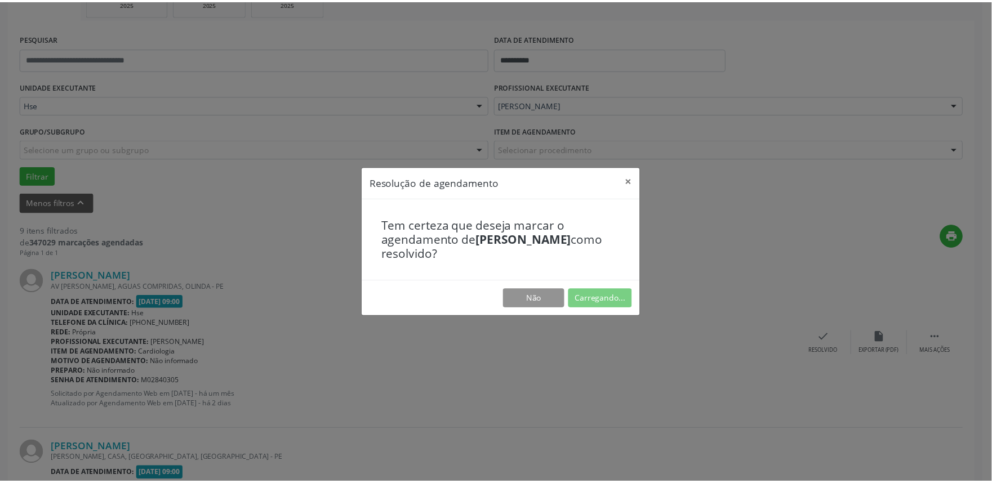
scroll to position [0, 0]
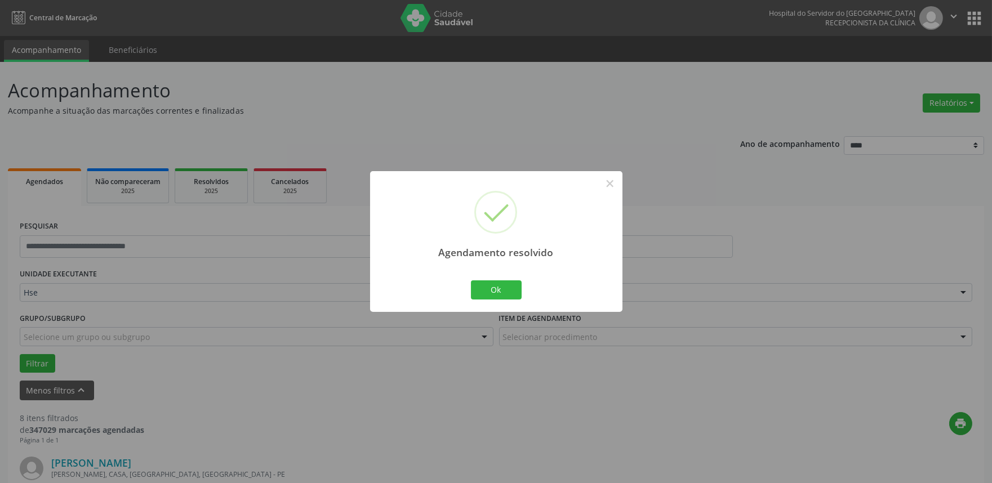
click at [487, 301] on div "Ok Cancel" at bounding box center [496, 290] width 56 height 24
click at [490, 286] on button "Ok" at bounding box center [496, 289] width 51 height 19
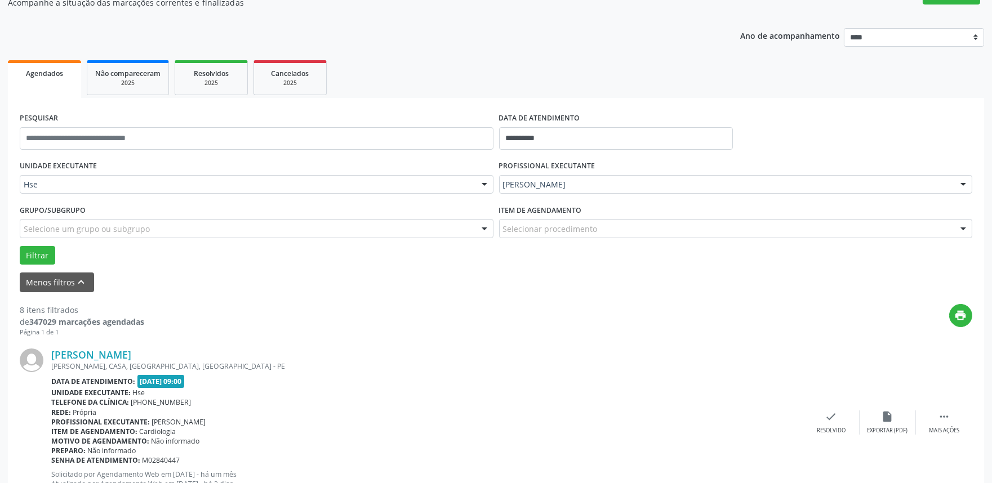
scroll to position [125, 0]
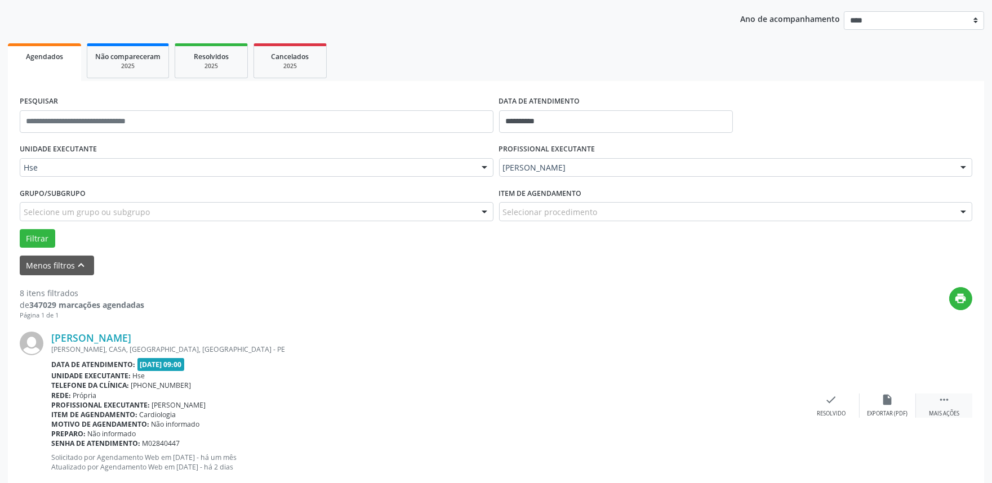
click at [935, 410] on div "Mais ações" at bounding box center [944, 414] width 30 height 8
click at [875, 408] on div "alarm_off Não compareceu" at bounding box center [887, 406] width 56 height 24
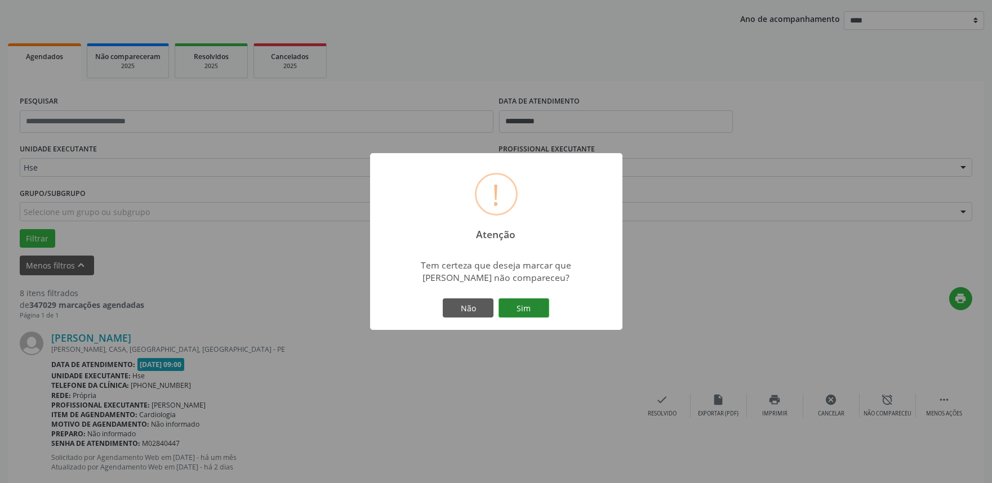
click at [515, 306] on button "Sim" at bounding box center [523, 307] width 51 height 19
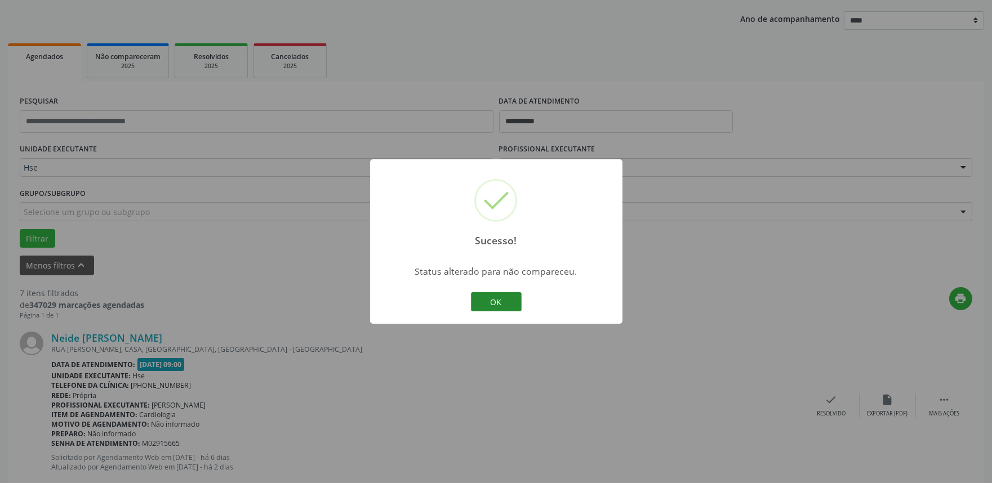
click at [507, 304] on button "OK" at bounding box center [496, 301] width 51 height 19
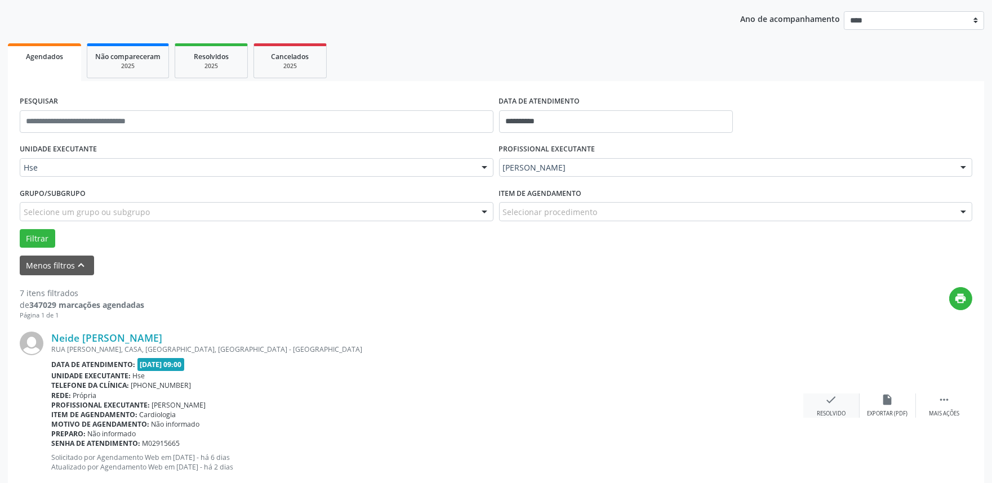
click at [833, 404] on icon "check" at bounding box center [831, 400] width 12 height 12
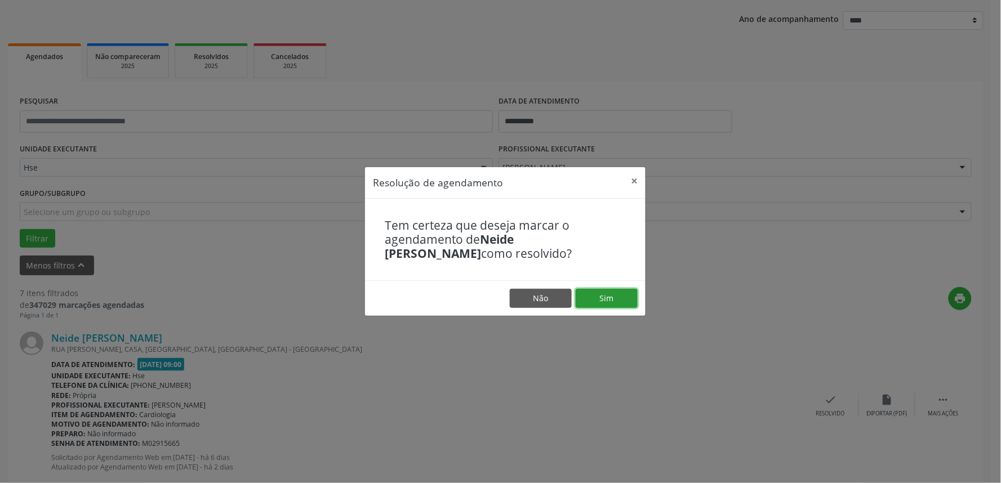
click at [606, 301] on button "Sim" at bounding box center [607, 298] width 62 height 19
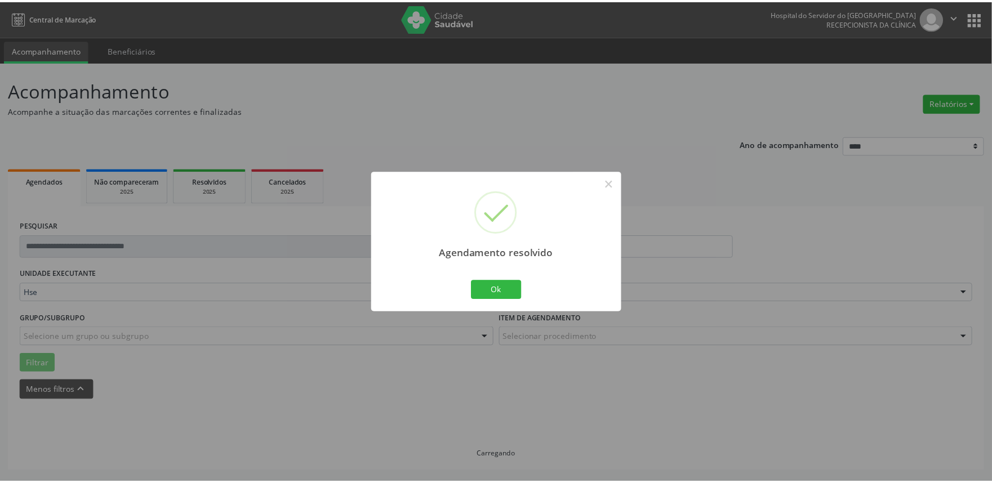
scroll to position [0, 0]
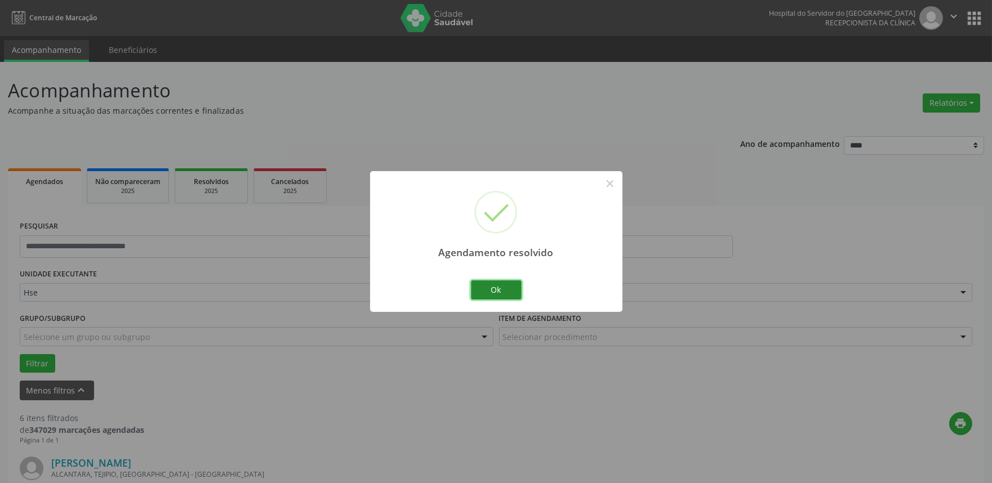
click at [510, 288] on button "Ok" at bounding box center [496, 289] width 51 height 19
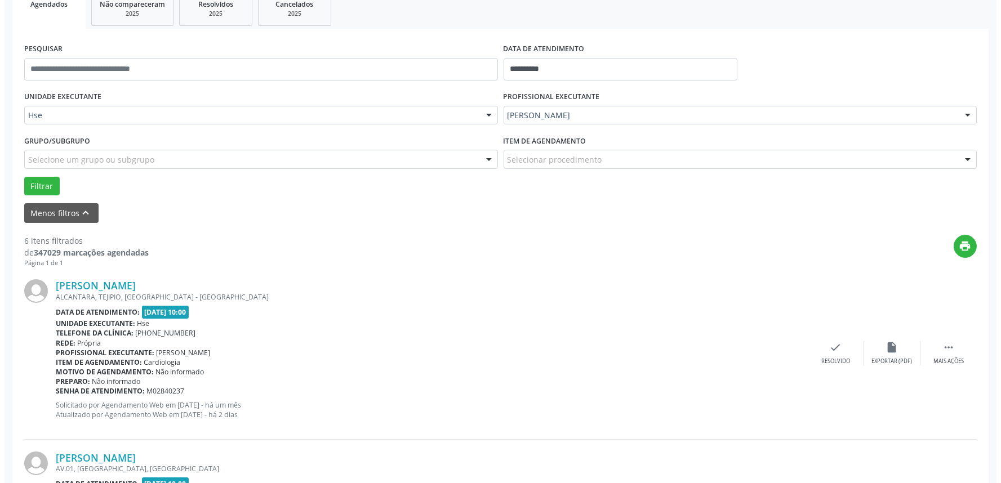
scroll to position [188, 0]
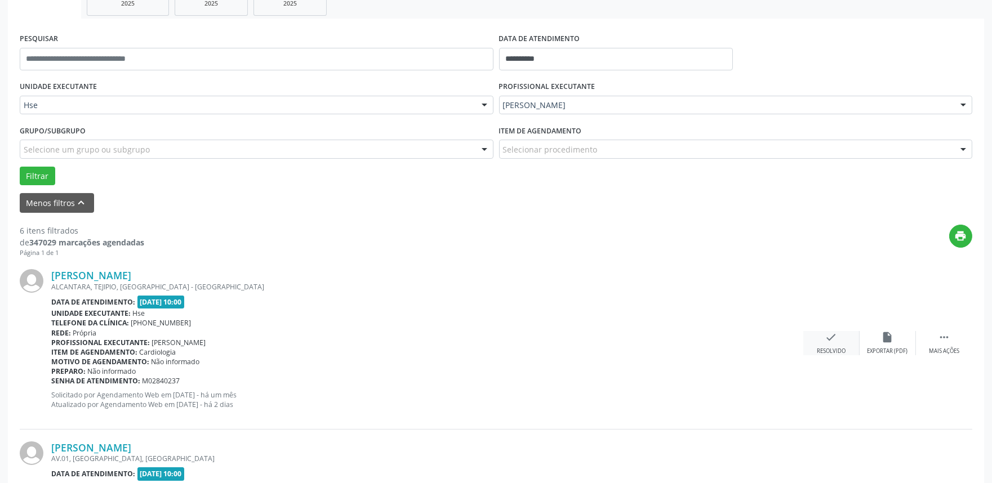
click at [828, 340] on icon "check" at bounding box center [831, 337] width 12 height 12
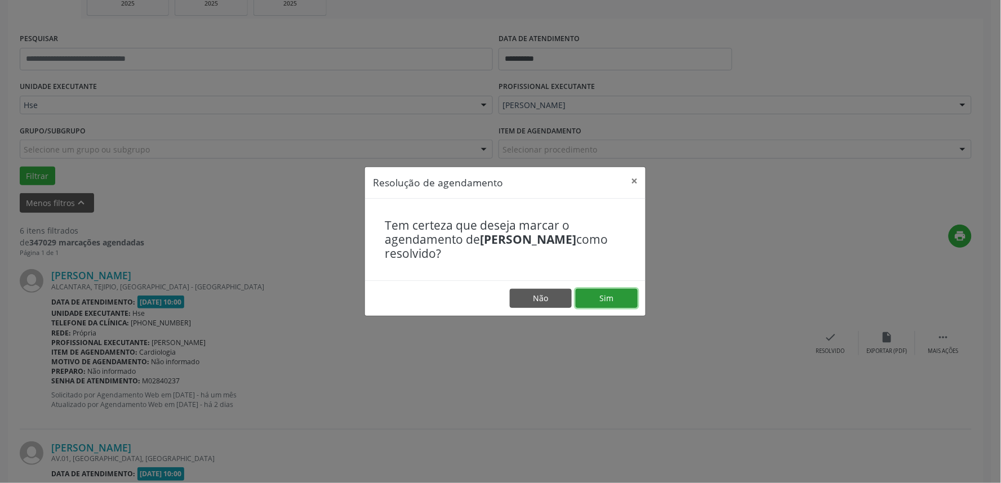
click at [615, 300] on button "Sim" at bounding box center [607, 298] width 62 height 19
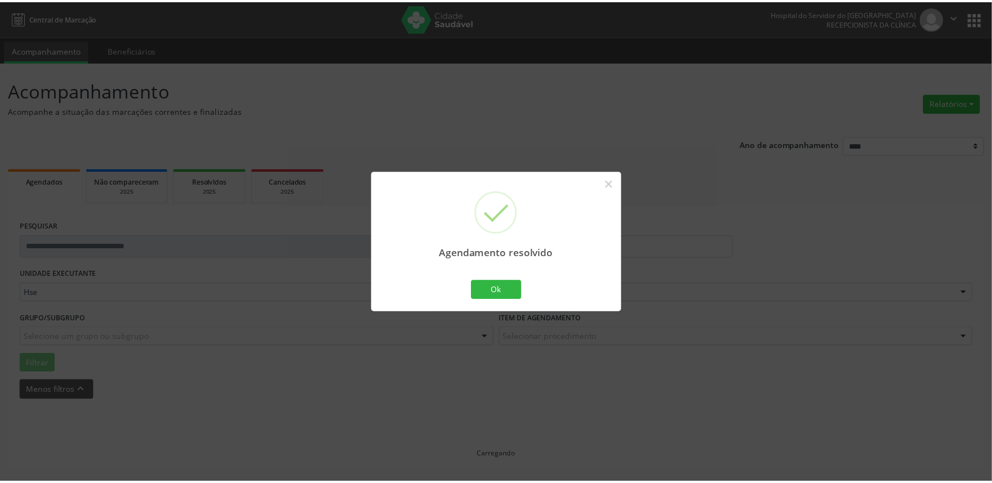
scroll to position [0, 0]
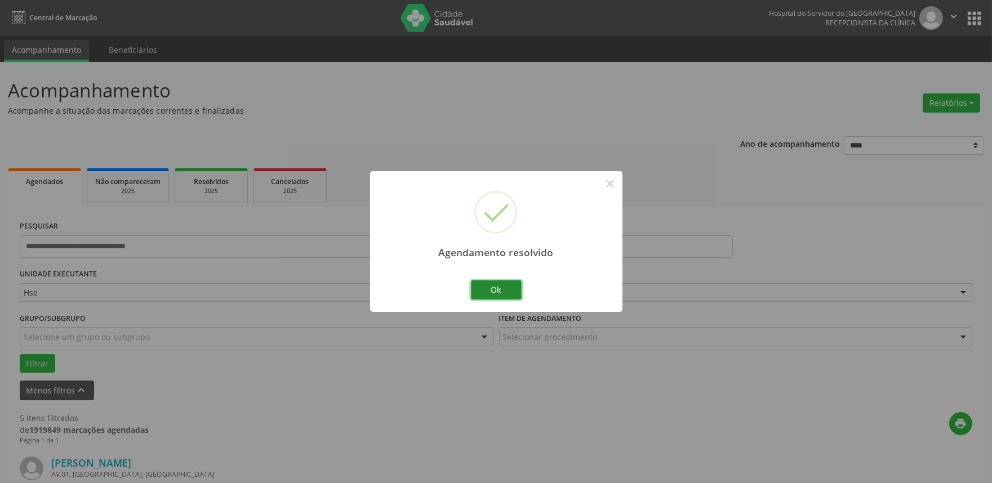
click at [510, 291] on button "Ok" at bounding box center [496, 289] width 51 height 19
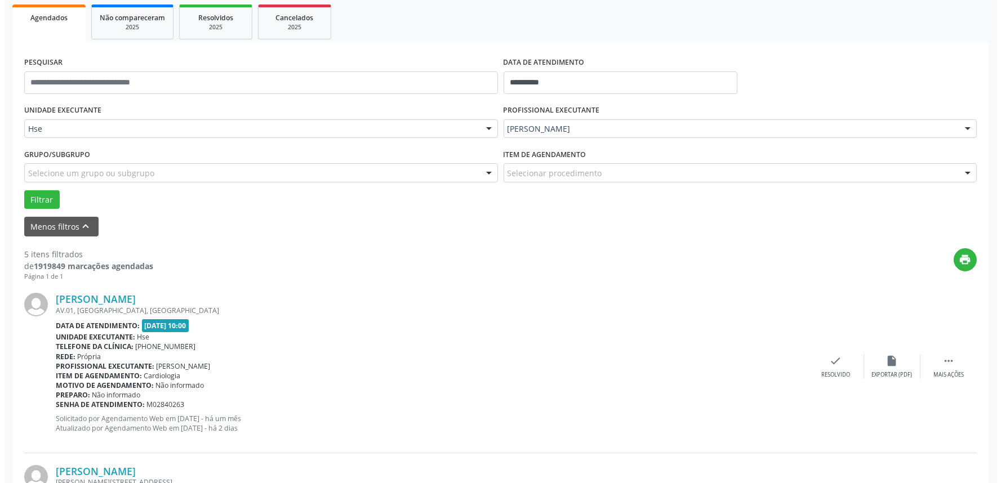
scroll to position [188, 0]
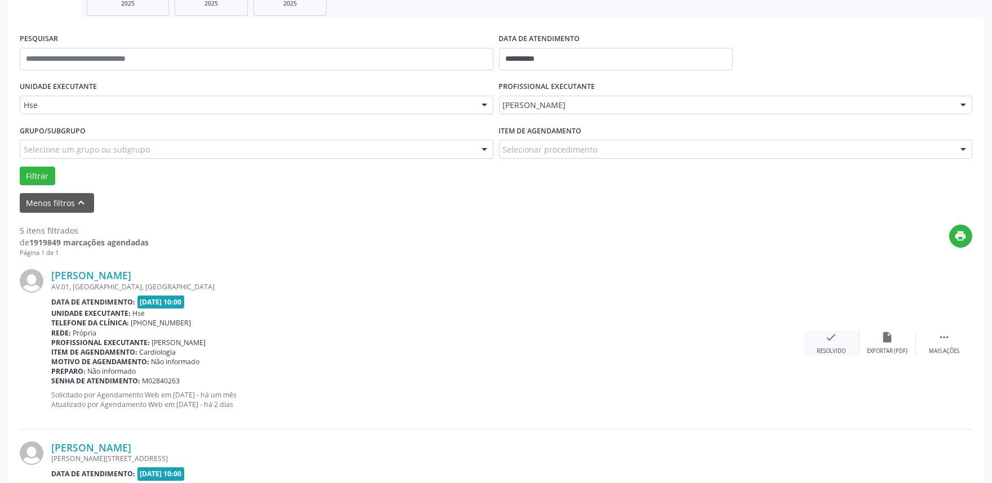
click at [823, 342] on div "check Resolvido" at bounding box center [831, 343] width 56 height 24
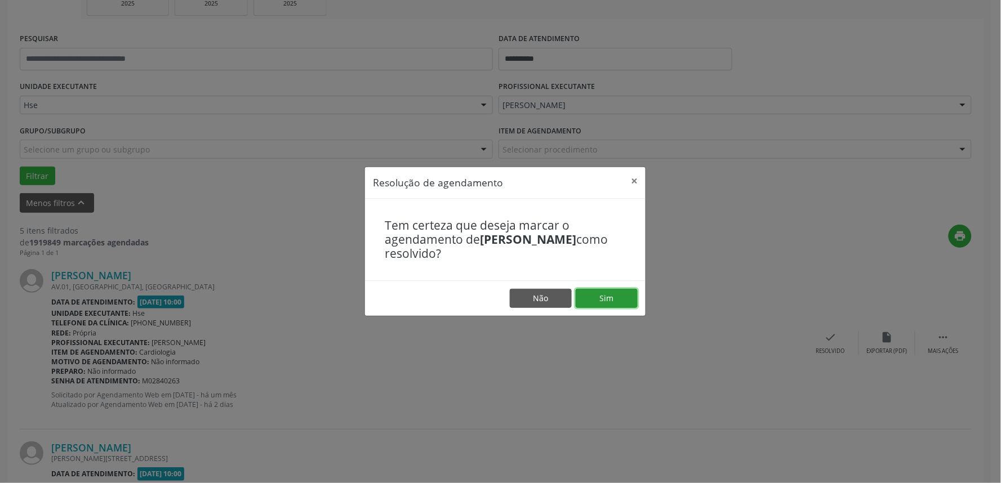
click at [614, 300] on button "Sim" at bounding box center [607, 298] width 62 height 19
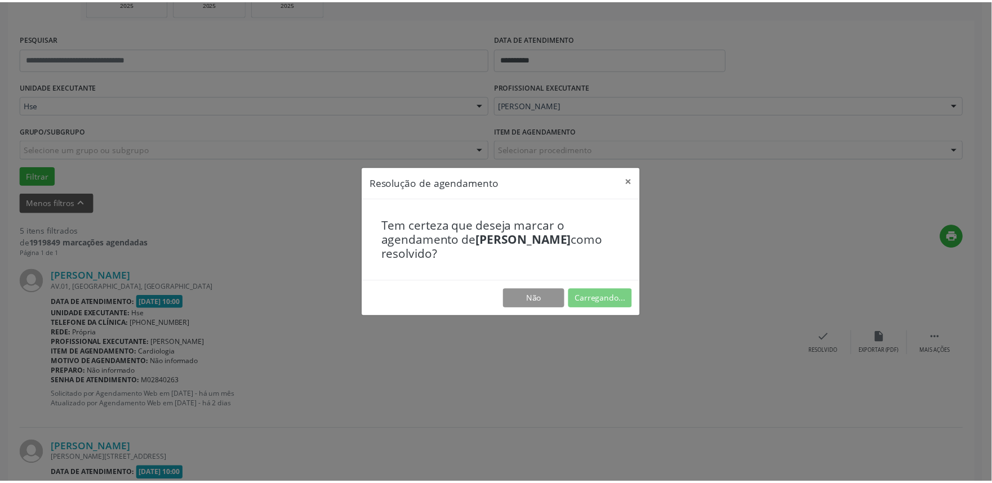
scroll to position [0, 0]
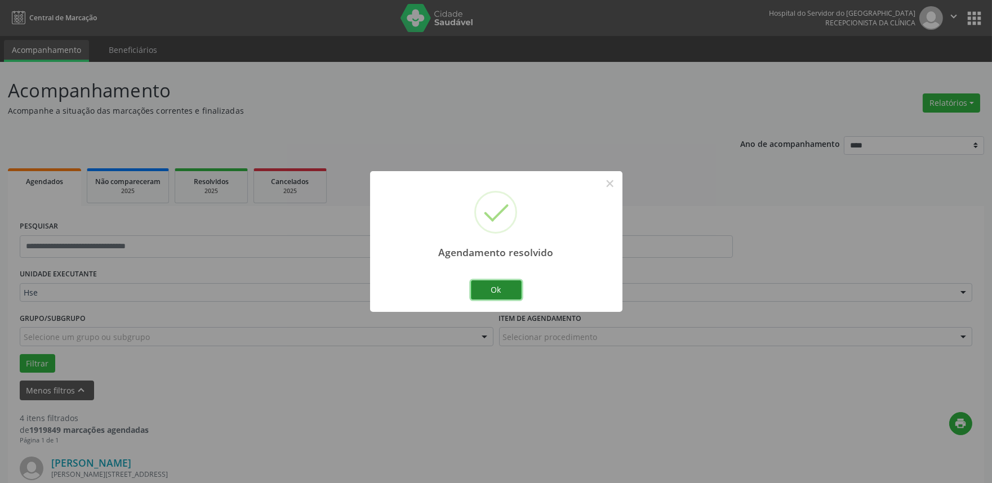
click at [496, 282] on button "Ok" at bounding box center [496, 289] width 51 height 19
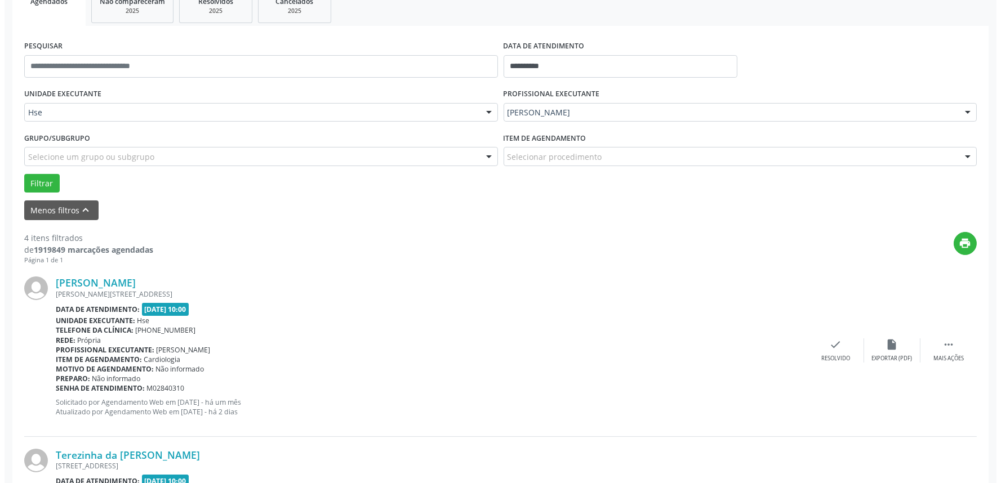
scroll to position [188, 0]
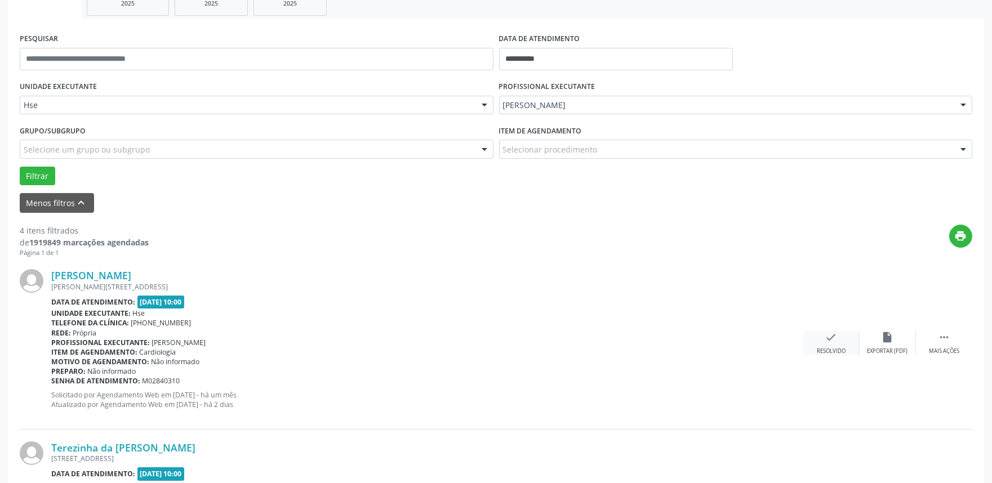
click at [831, 347] on div "Resolvido" at bounding box center [831, 351] width 29 height 8
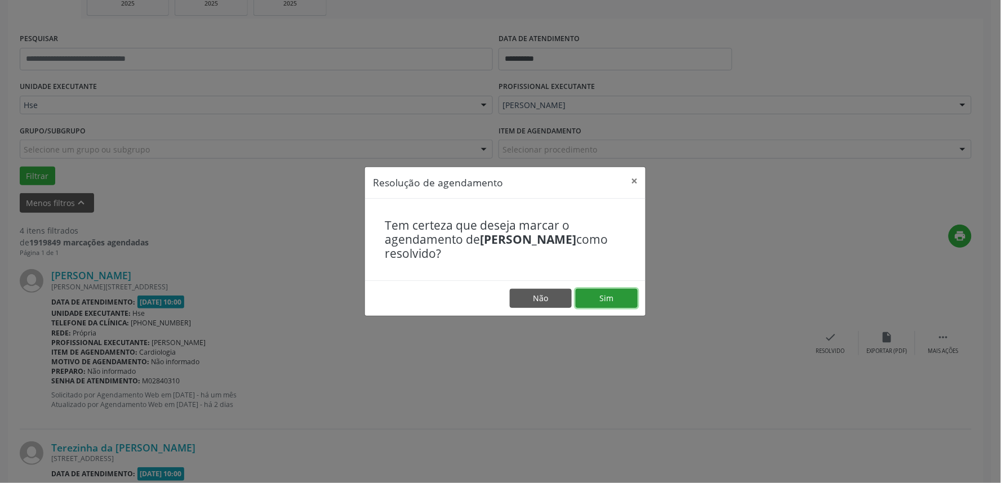
click at [618, 302] on button "Sim" at bounding box center [607, 298] width 62 height 19
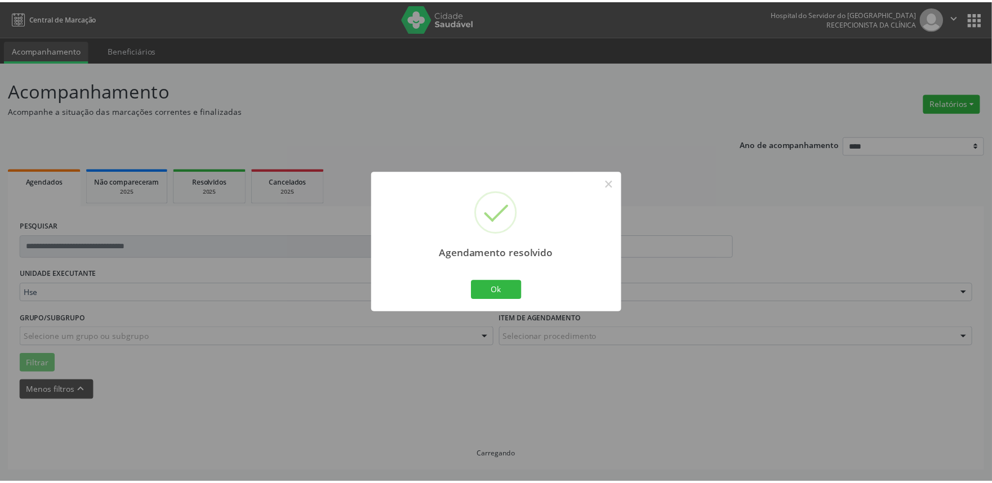
scroll to position [0, 0]
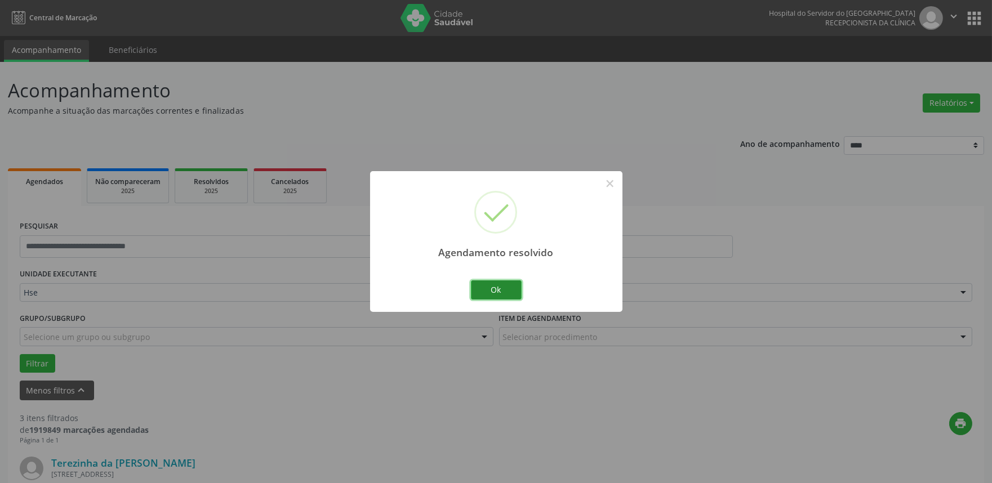
click at [507, 286] on button "Ok" at bounding box center [496, 289] width 51 height 19
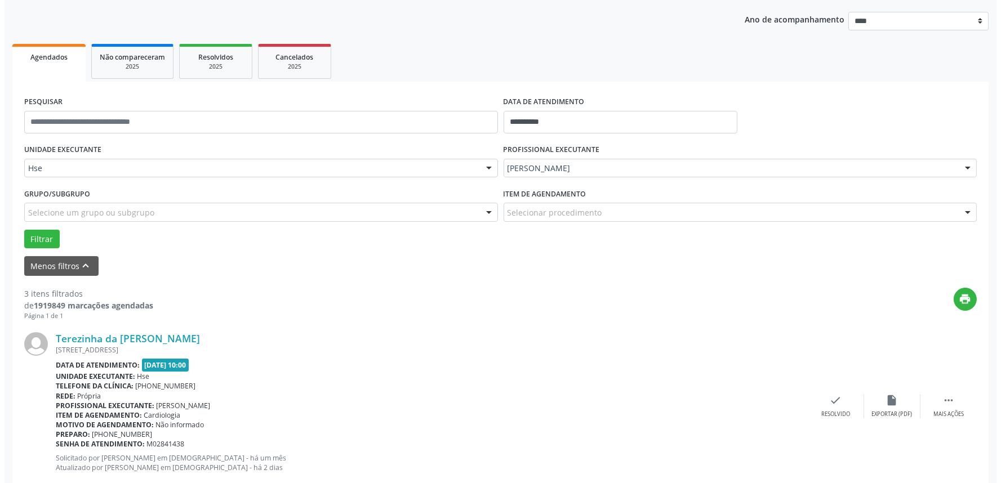
scroll to position [125, 0]
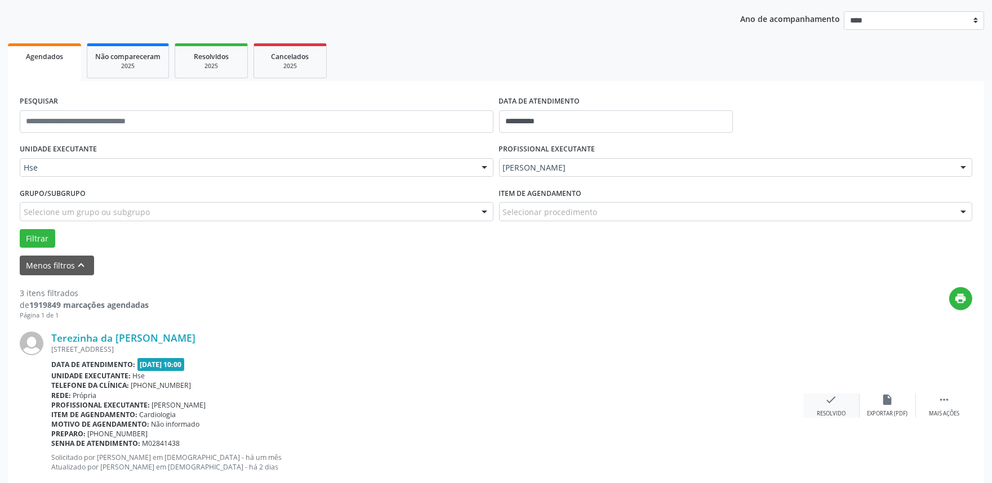
click at [822, 405] on div "check Resolvido" at bounding box center [831, 406] width 56 height 24
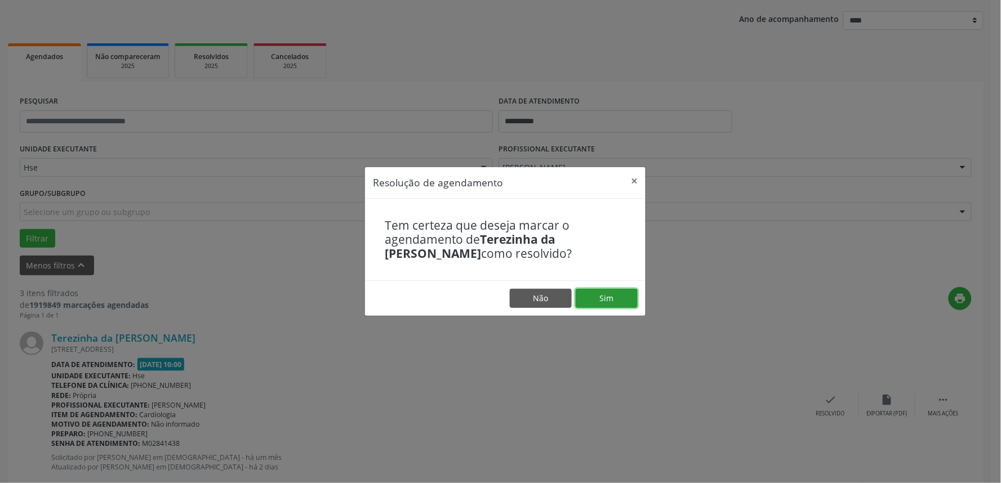
click at [600, 297] on button "Sim" at bounding box center [607, 298] width 62 height 19
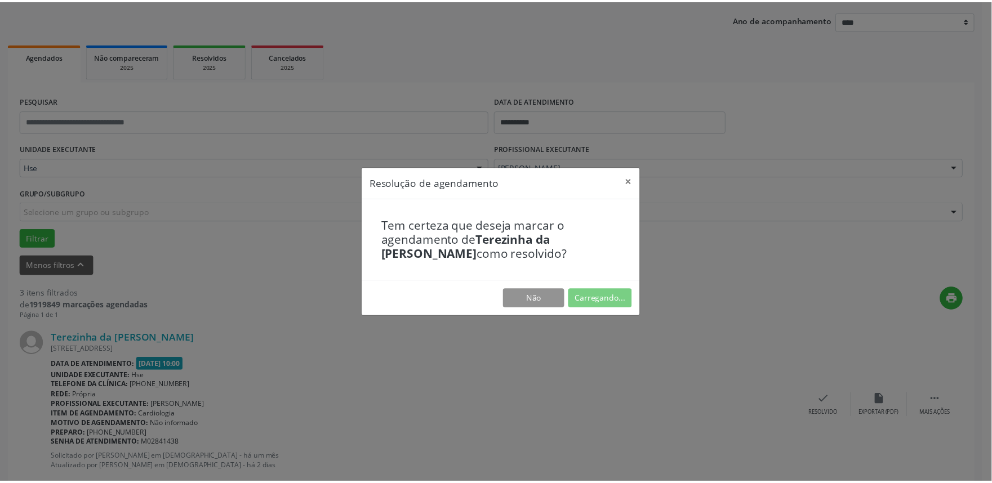
scroll to position [0, 0]
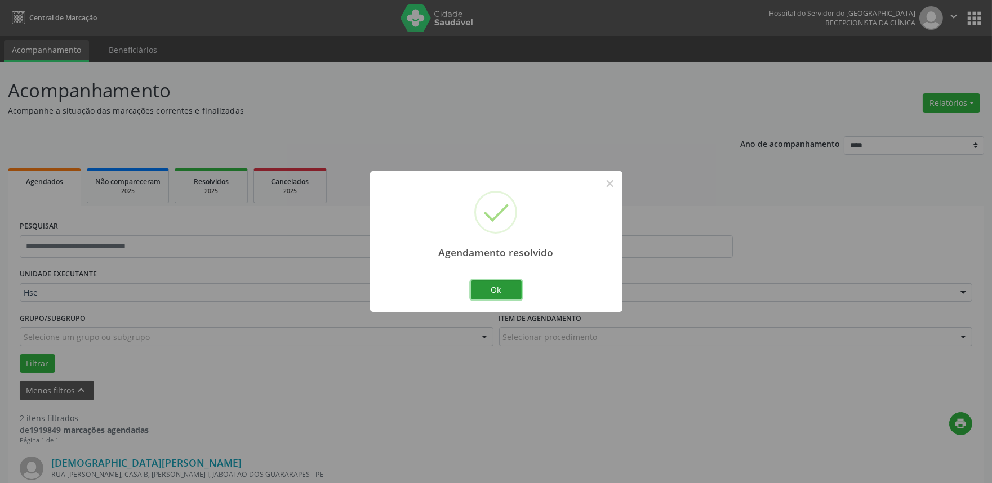
drag, startPoint x: 508, startPoint y: 285, endPoint x: 536, endPoint y: 305, distance: 34.7
click at [509, 289] on button "Ok" at bounding box center [496, 289] width 51 height 19
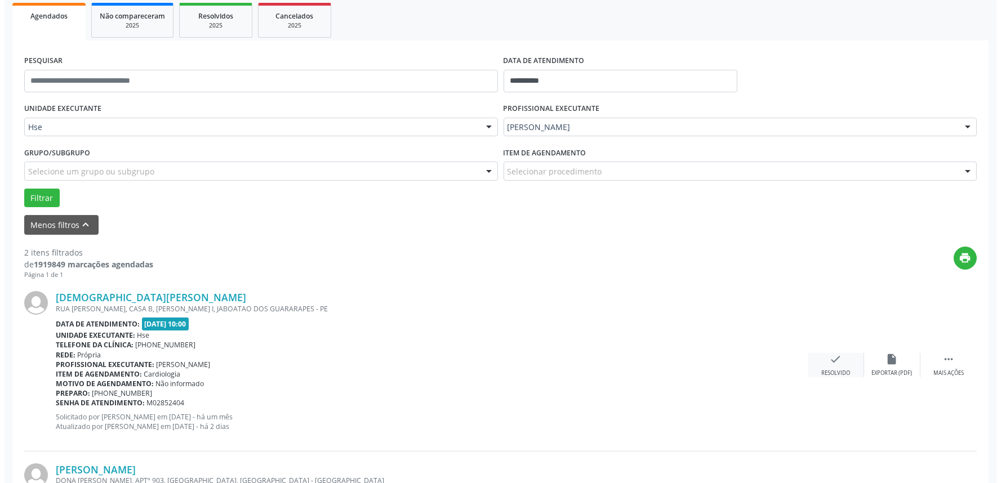
scroll to position [188, 0]
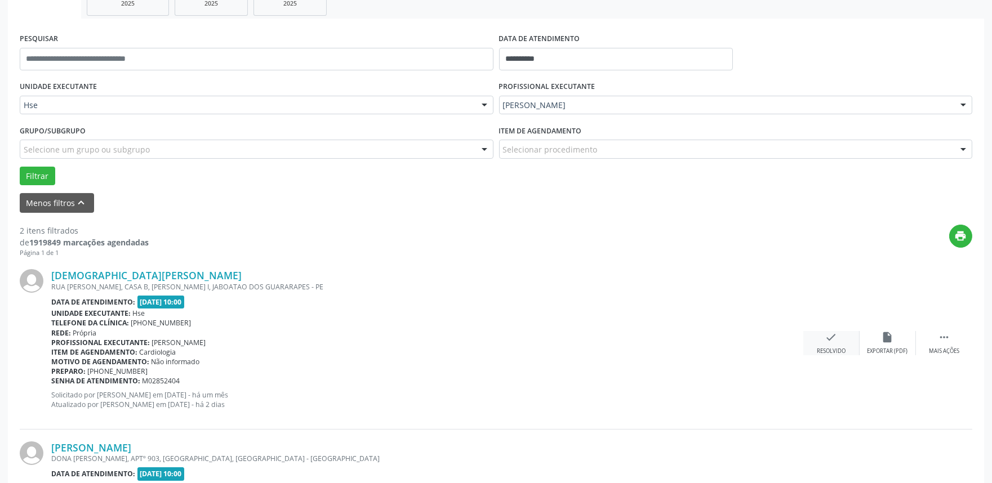
click at [829, 336] on icon "check" at bounding box center [831, 337] width 12 height 12
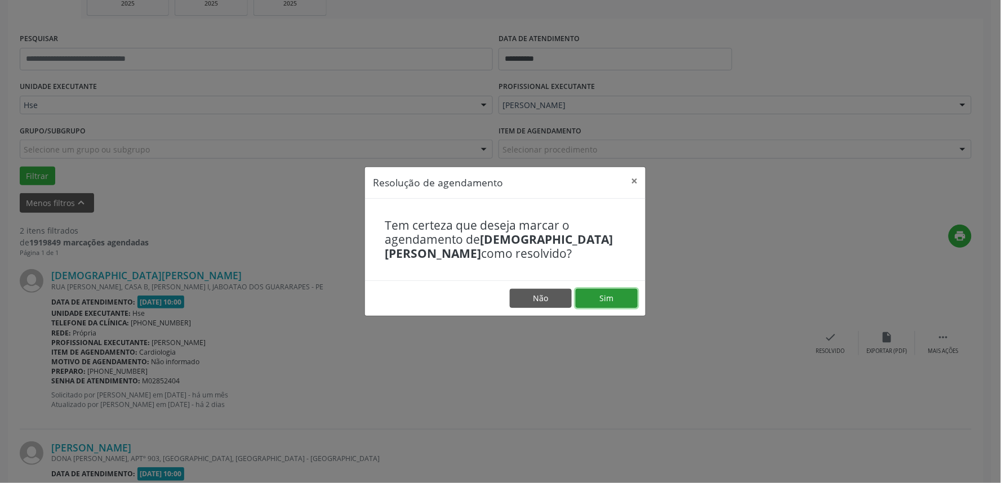
click at [620, 304] on button "Sim" at bounding box center [607, 298] width 62 height 19
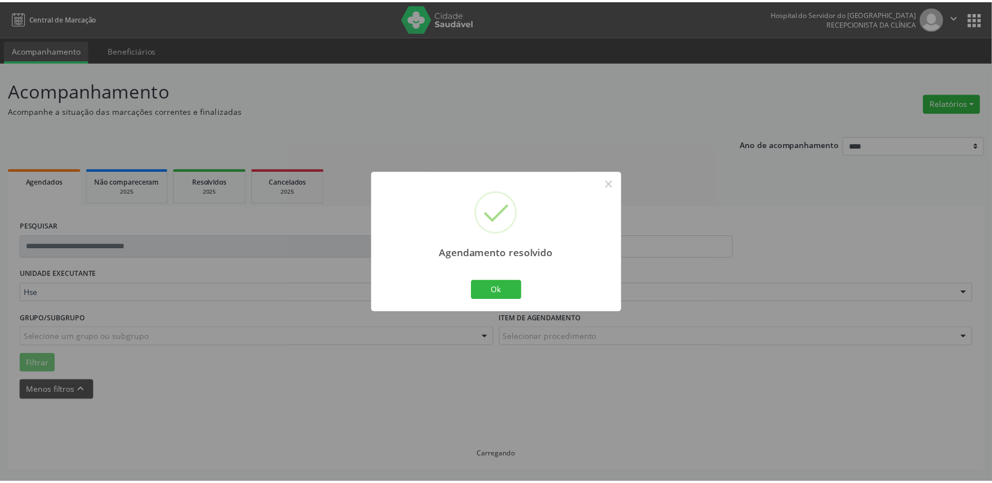
scroll to position [0, 0]
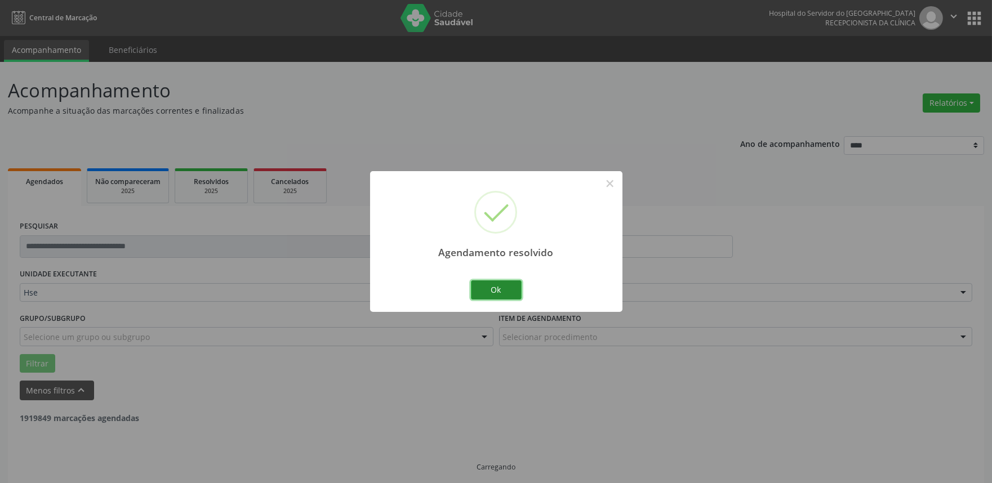
click at [502, 290] on button "Ok" at bounding box center [496, 289] width 51 height 19
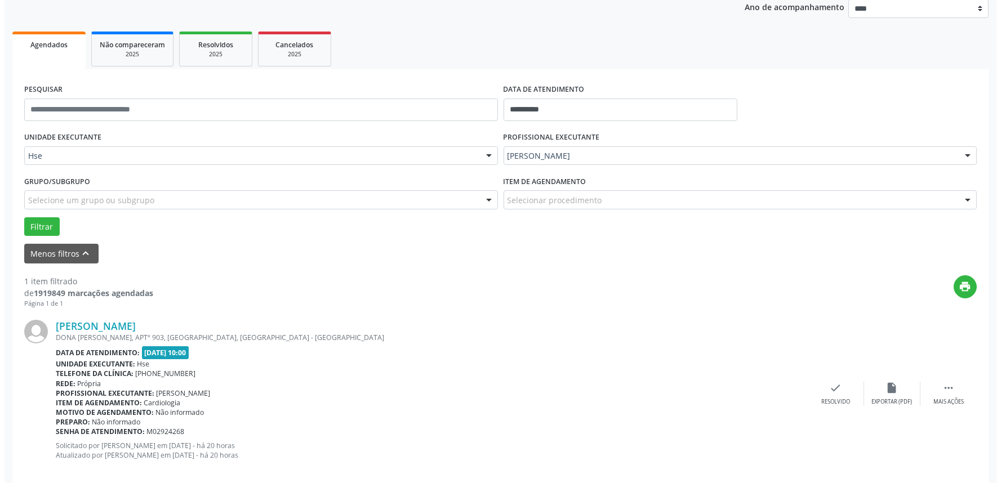
scroll to position [152, 0]
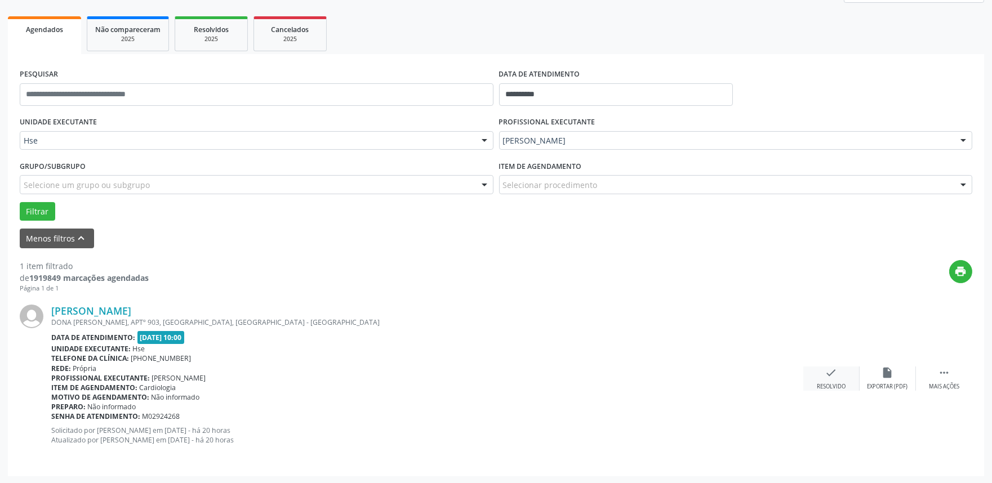
click at [829, 380] on div "check Resolvido" at bounding box center [831, 379] width 56 height 24
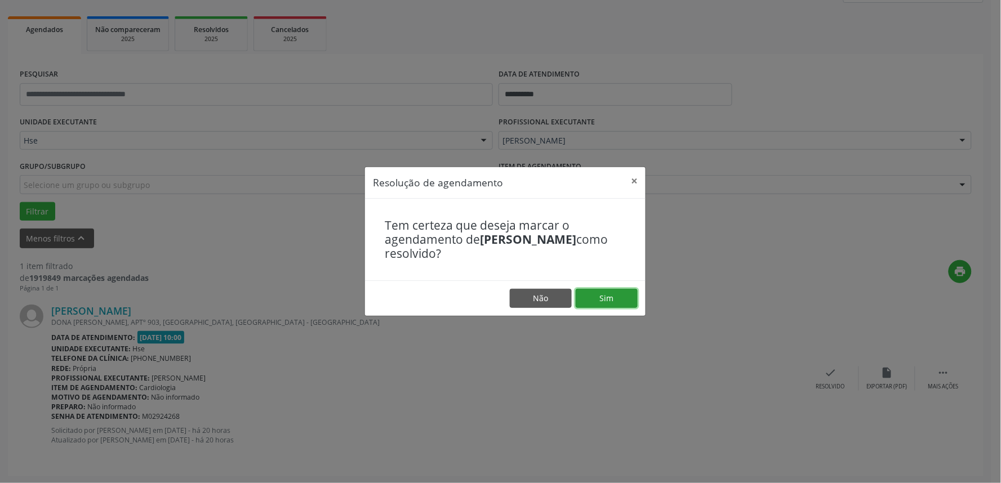
click at [595, 300] on button "Sim" at bounding box center [607, 298] width 62 height 19
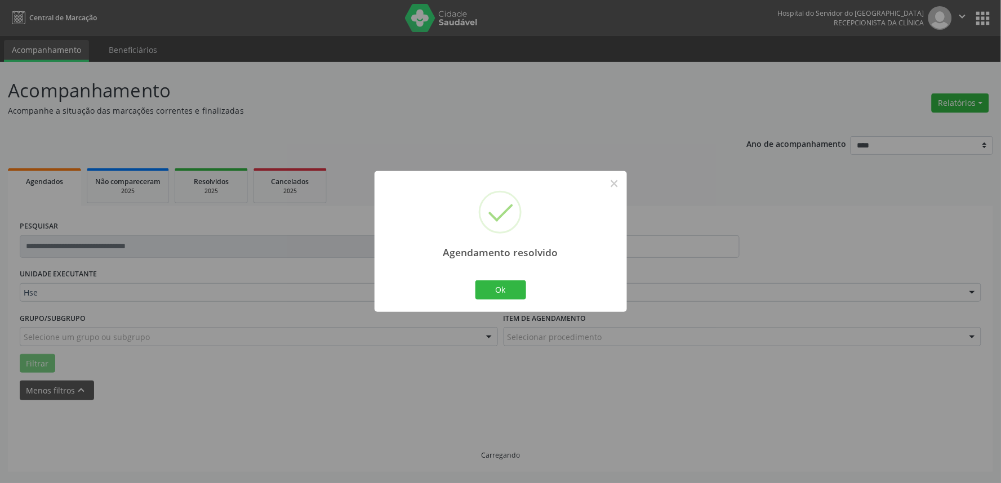
scroll to position [0, 0]
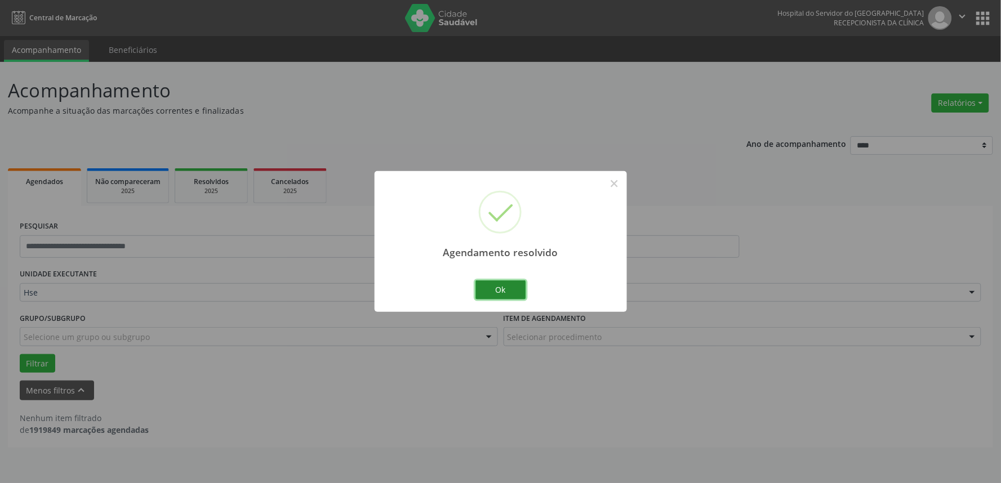
click at [496, 294] on button "Ok" at bounding box center [500, 289] width 51 height 19
